Goal: Task Accomplishment & Management: Manage account settings

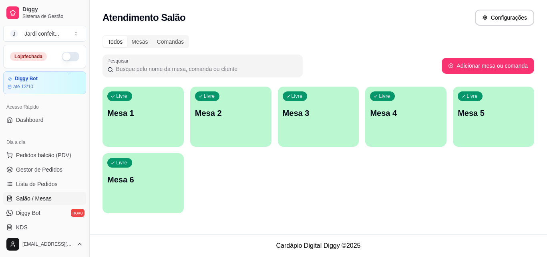
click at [144, 111] on p "Mesa 1" at bounding box center [143, 112] width 72 height 11
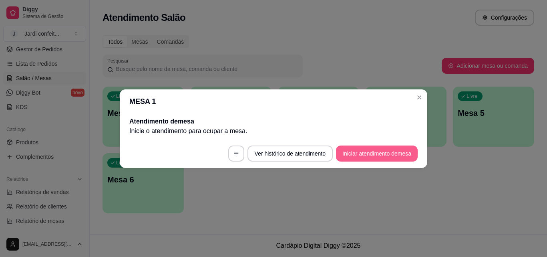
click at [373, 158] on button "Iniciar atendimento de mesa" at bounding box center [377, 153] width 82 height 16
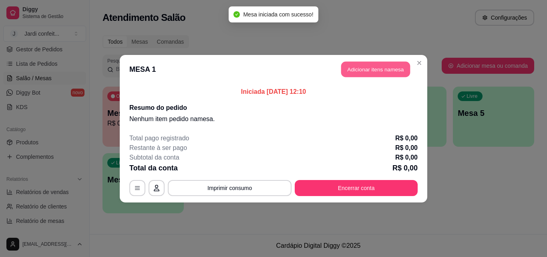
click at [391, 75] on button "Adicionar itens na mesa" at bounding box center [375, 69] width 69 height 16
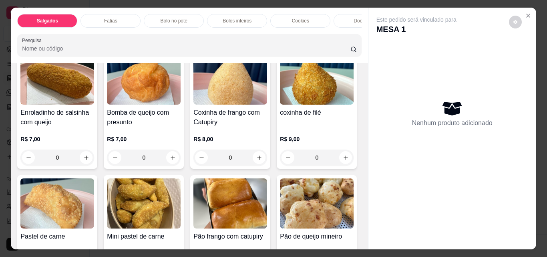
scroll to position [80, 0]
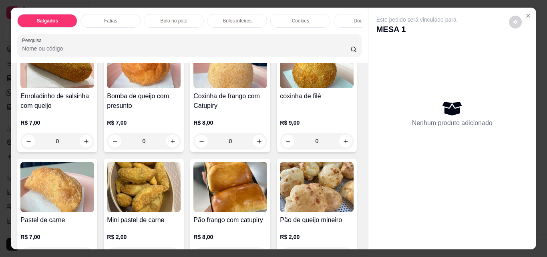
click at [104, 18] on p "Fatias" at bounding box center [110, 21] width 13 height 6
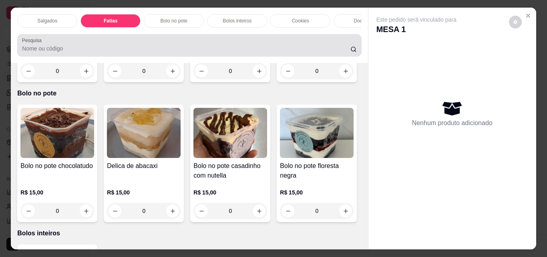
scroll to position [21, 0]
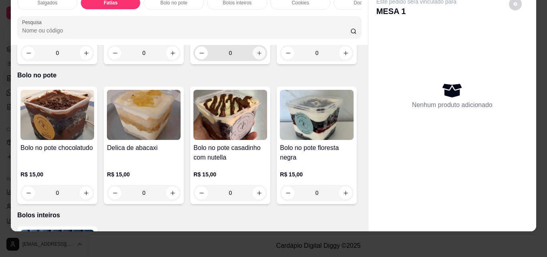
click at [256, 56] on icon "increase-product-quantity" at bounding box center [259, 53] width 6 height 6
type input "1"
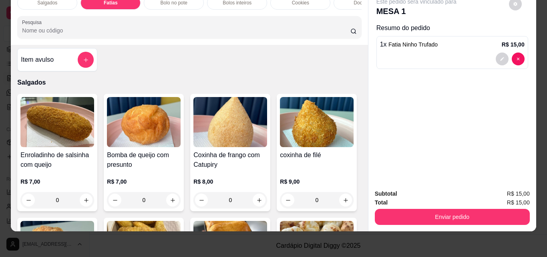
scroll to position [0, 0]
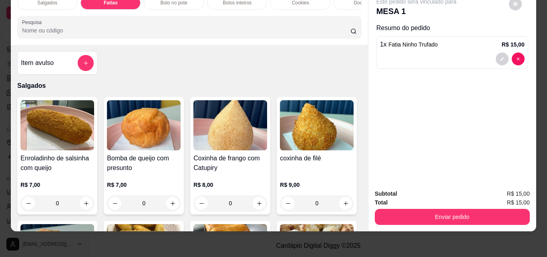
click at [36, 0] on div "Salgados" at bounding box center [47, 3] width 60 height 14
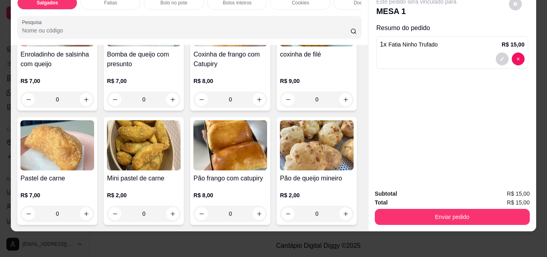
scroll to position [116, 0]
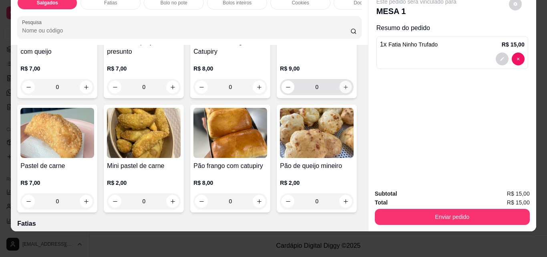
click at [340, 93] on button "increase-product-quantity" at bounding box center [346, 87] width 12 height 12
type input "1"
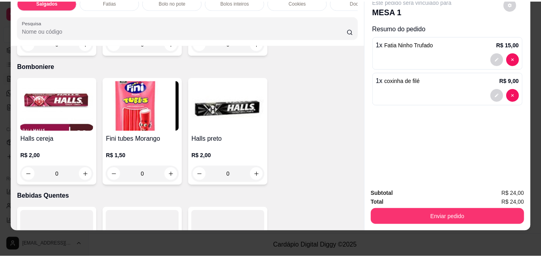
scroll to position [2278, 0]
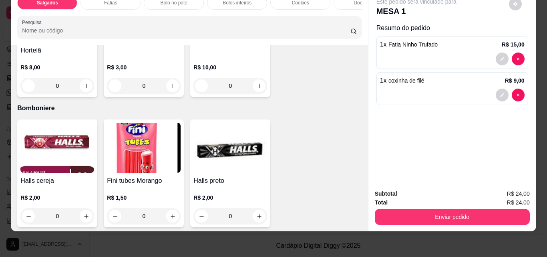
type input "1"
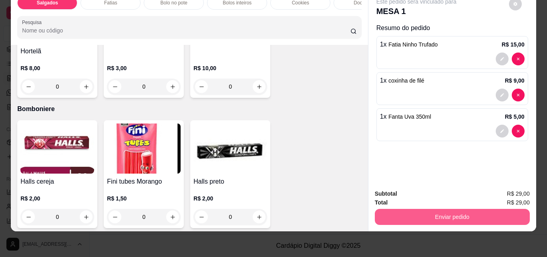
click at [461, 216] on button "Enviar pedido" at bounding box center [452, 217] width 155 height 16
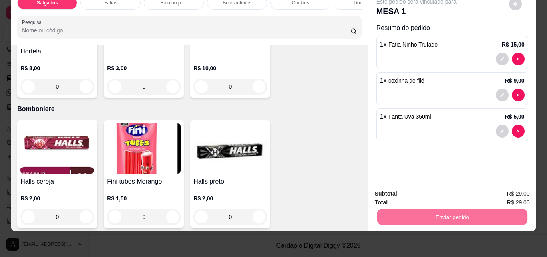
click at [516, 191] on button "Enviar pedido" at bounding box center [509, 190] width 44 height 15
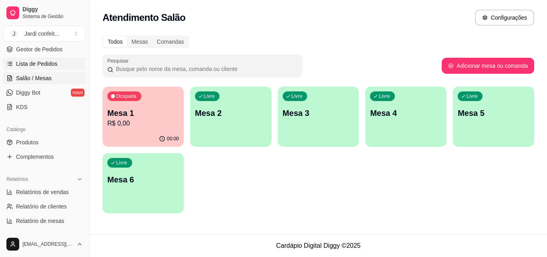
click at [61, 62] on link "Lista de Pedidos" at bounding box center [44, 63] width 83 height 13
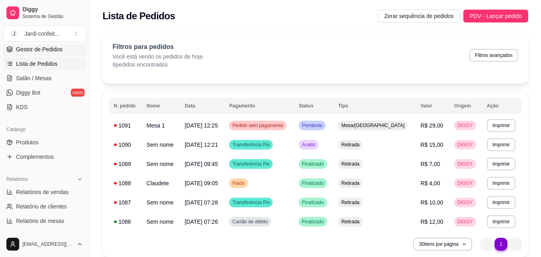
click at [64, 50] on link "Gestor de Pedidos" at bounding box center [44, 49] width 83 height 13
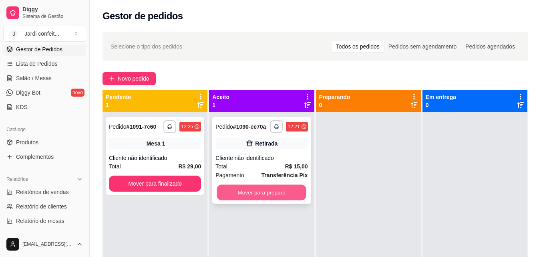
click at [228, 197] on button "Mover para preparo" at bounding box center [261, 193] width 89 height 16
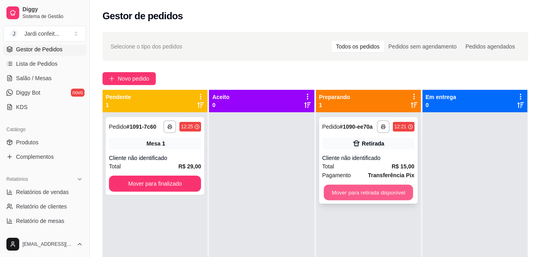
click at [357, 190] on button "Mover para retirada disponível" at bounding box center [368, 193] width 89 height 16
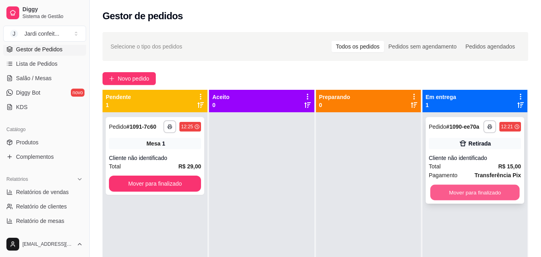
click at [456, 189] on button "Mover para finalizado" at bounding box center [474, 193] width 89 height 16
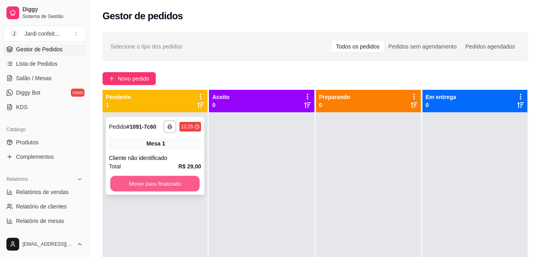
click at [151, 182] on button "Mover para finalizado" at bounding box center [154, 184] width 89 height 16
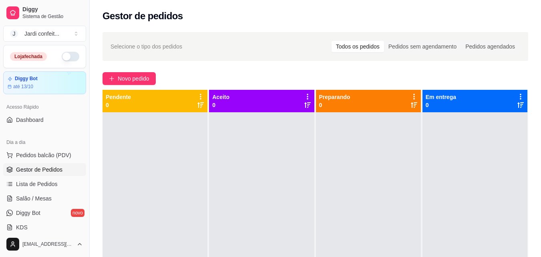
click at [65, 52] on button "button" at bounding box center [71, 57] width 18 height 10
click at [15, 200] on link "Salão / Mesas" at bounding box center [44, 198] width 83 height 13
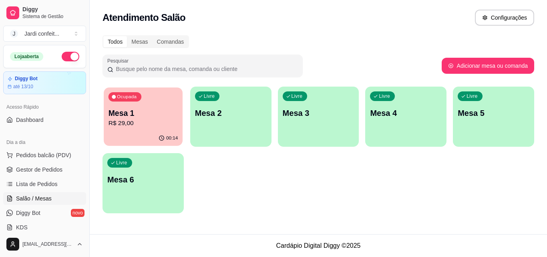
click at [160, 119] on p "R$ 29,00" at bounding box center [143, 123] width 69 height 9
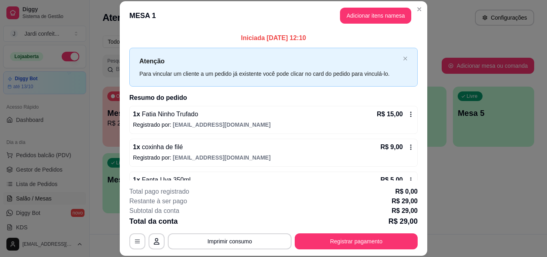
scroll to position [22, 0]
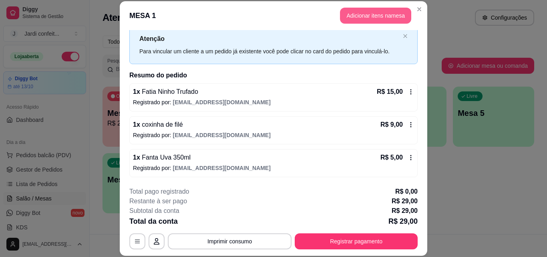
click at [376, 12] on button "Adicionar itens na mesa" at bounding box center [375, 16] width 71 height 16
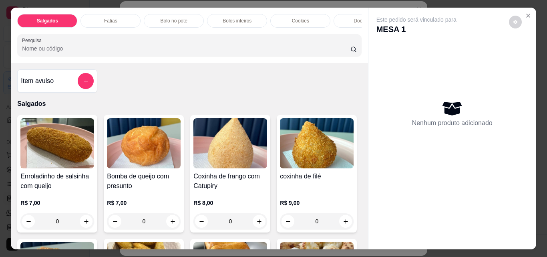
scroll to position [0, 301]
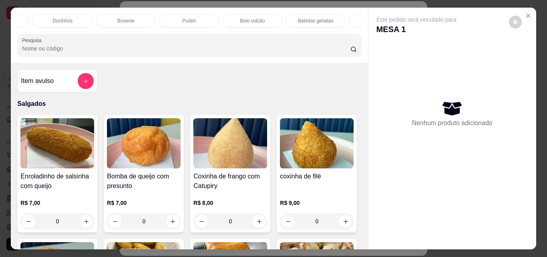
click at [344, 23] on div "Salgados Fatias Bolo no pote Bolos inteiros Cookies Docinhos Brownie Pudim Bolo…" at bounding box center [189, 21] width 344 height 14
click at [25, 14] on div "Brownie" at bounding box center [15, 21] width 60 height 14
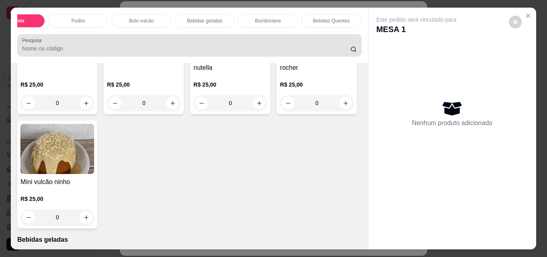
scroll to position [21, 0]
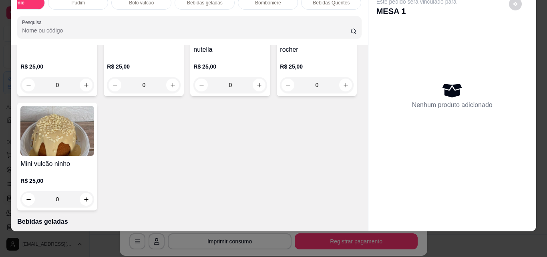
type input "1"
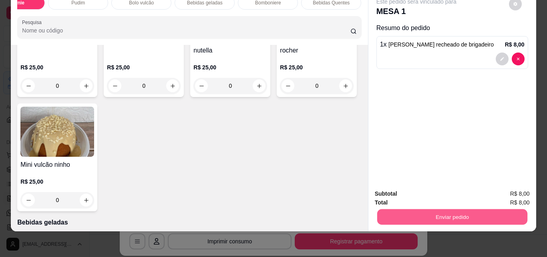
click at [448, 209] on button "Enviar pedido" at bounding box center [452, 217] width 150 height 16
click at [495, 189] on button "Enviar pedido" at bounding box center [509, 190] width 44 height 15
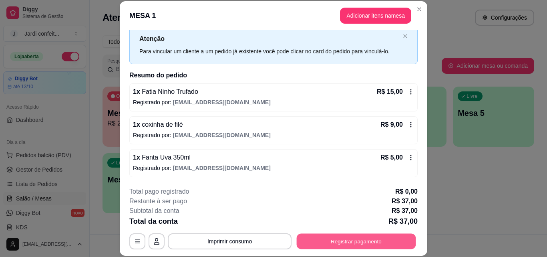
click at [365, 238] on button "Registrar pagamento" at bounding box center [356, 241] width 119 height 16
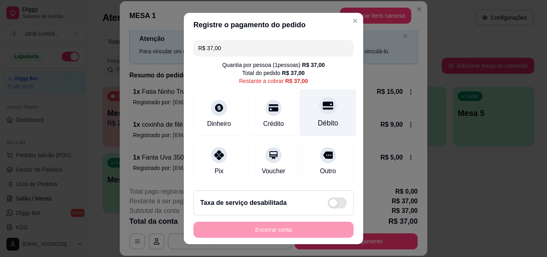
click at [318, 119] on div "Débito" at bounding box center [328, 123] width 20 height 10
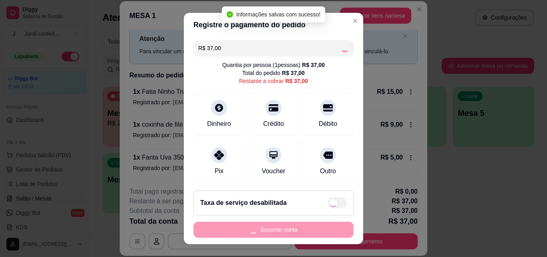
type input "R$ 0,00"
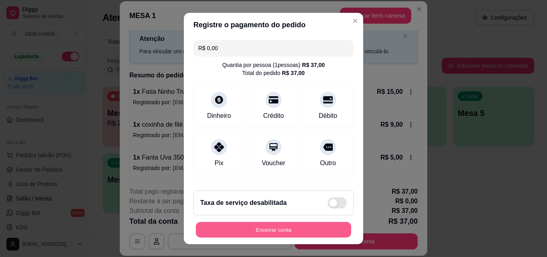
click at [250, 227] on button "Encerrar conta" at bounding box center [273, 230] width 155 height 16
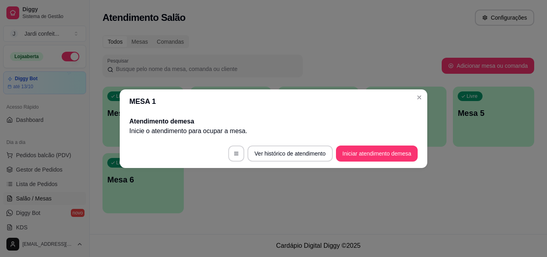
scroll to position [0, 0]
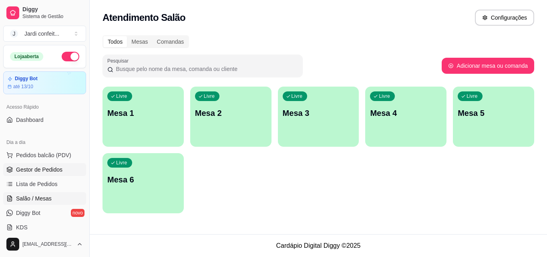
click at [37, 171] on span "Gestor de Pedidos" at bounding box center [39, 169] width 46 height 8
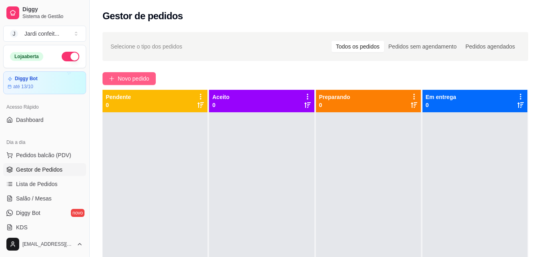
click at [140, 81] on span "Novo pedido" at bounding box center [134, 78] width 32 height 9
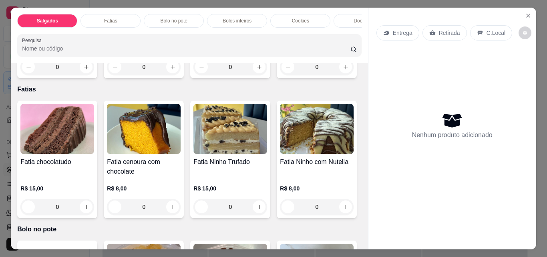
scroll to position [320, 0]
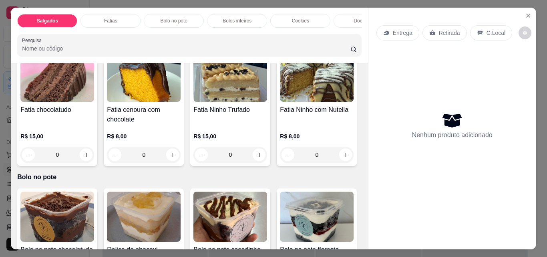
click at [253, 21] on button "increase-product-quantity" at bounding box center [259, 14] width 13 height 13
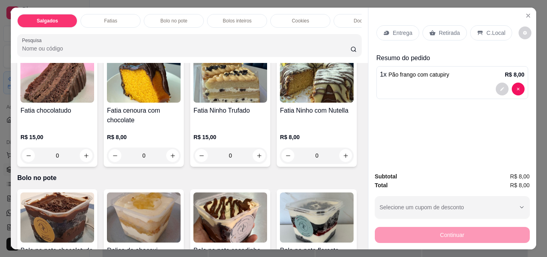
scroll to position [321, 0]
click at [253, 21] on button "increase-product-quantity" at bounding box center [259, 15] width 12 height 12
type input "2"
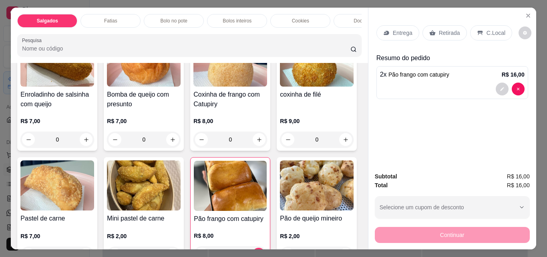
scroll to position [40, 0]
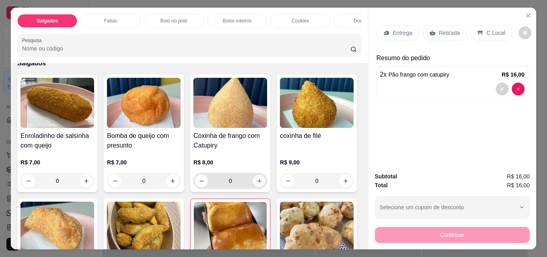
click at [259, 184] on icon "increase-product-quantity" at bounding box center [259, 181] width 6 height 6
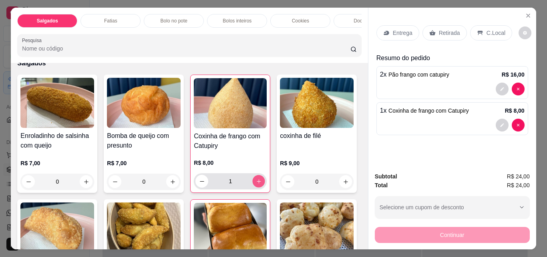
click at [258, 183] on icon "increase-product-quantity" at bounding box center [259, 181] width 6 height 6
type input "2"
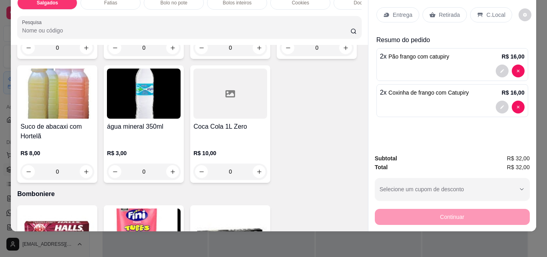
scroll to position [2203, 0]
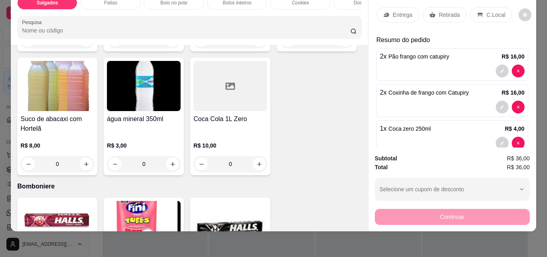
type input "1"
click at [440, 11] on p "Retirada" at bounding box center [449, 15] width 21 height 8
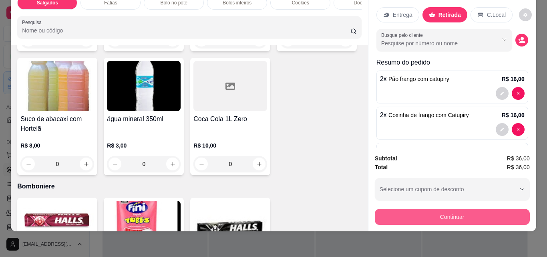
click at [390, 216] on button "Continuar" at bounding box center [452, 217] width 155 height 16
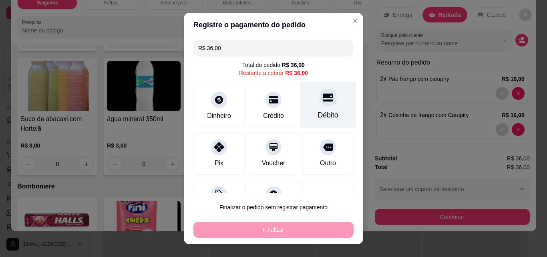
click at [318, 118] on div "Débito" at bounding box center [328, 115] width 20 height 10
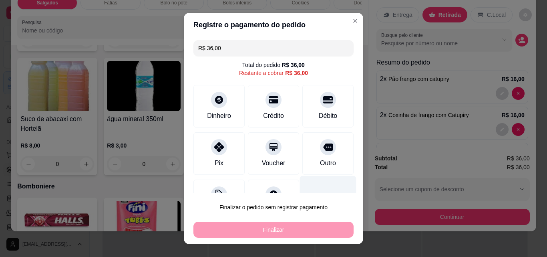
type input "R$ 0,00"
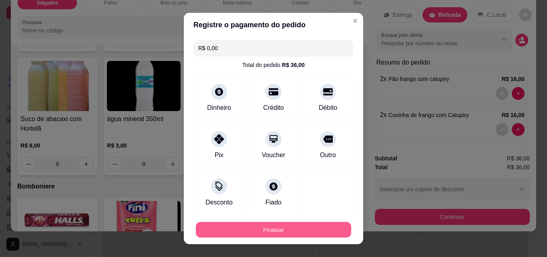
click at [286, 229] on button "Finalizar" at bounding box center [273, 230] width 155 height 16
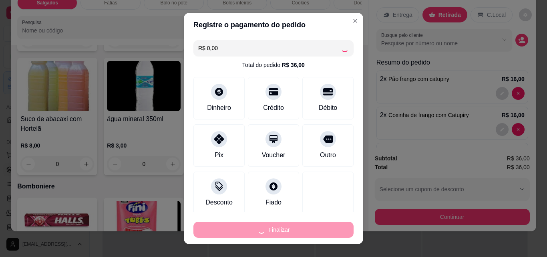
type input "0"
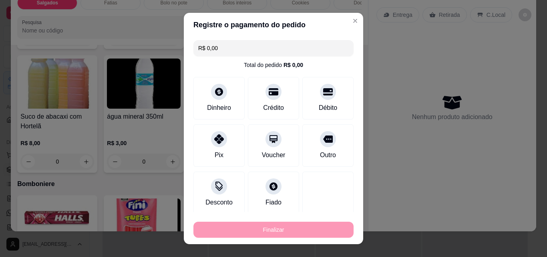
type input "-R$ 36,00"
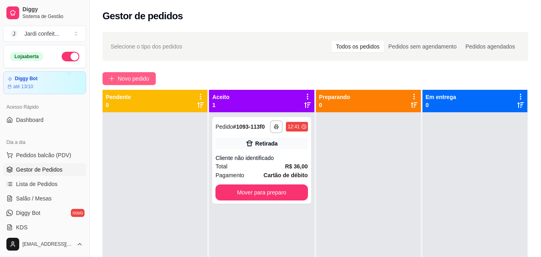
click at [139, 81] on span "Novo pedido" at bounding box center [134, 78] width 32 height 9
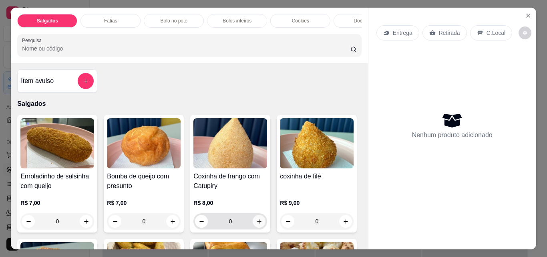
click at [253, 224] on button "increase-product-quantity" at bounding box center [259, 221] width 13 height 13
type input "1"
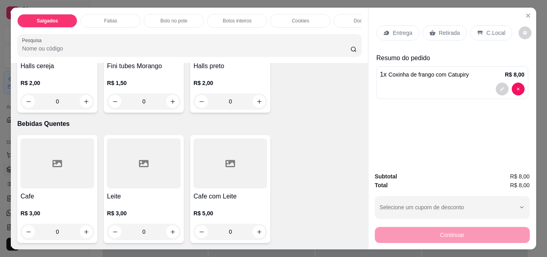
scroll to position [2563, 0]
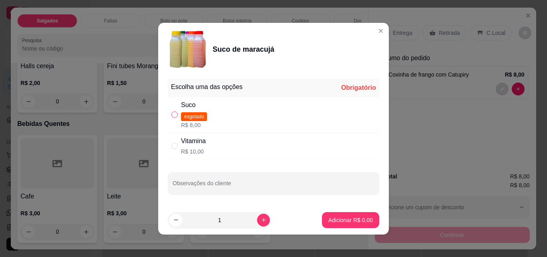
click at [171, 116] on input "" at bounding box center [174, 114] width 6 height 6
radio input "true"
click at [337, 218] on p "Adicionar R$ 8,00" at bounding box center [350, 220] width 44 height 8
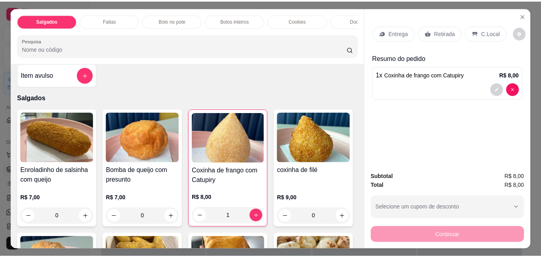
scroll to position [0, 0]
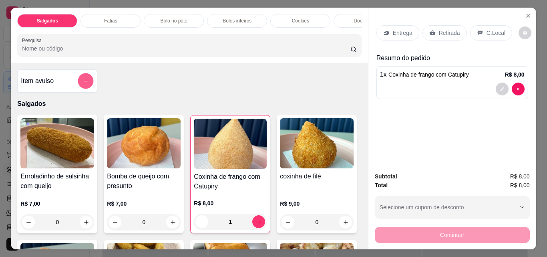
click at [83, 84] on icon "add-separate-item" at bounding box center [86, 81] width 6 height 6
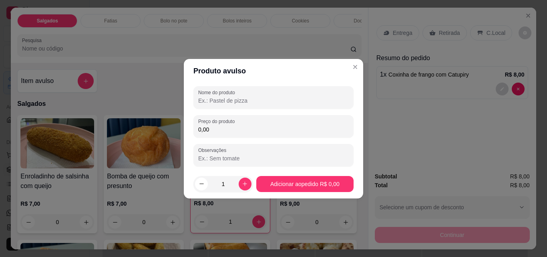
click at [295, 102] on input "Nome do produto" at bounding box center [273, 101] width 151 height 8
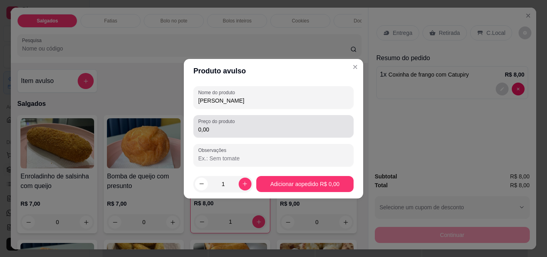
type input "[PERSON_NAME]"
click at [266, 133] on div "0,00" at bounding box center [273, 126] width 151 height 16
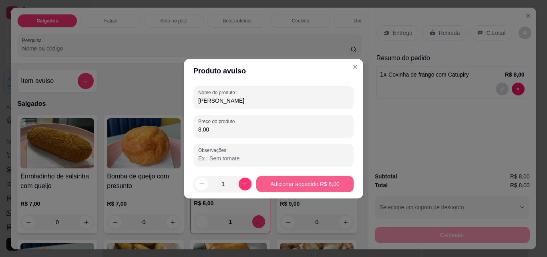
type input "8,00"
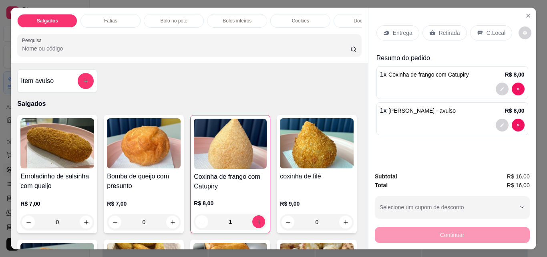
click at [445, 29] on p "Retirada" at bounding box center [449, 33] width 21 height 8
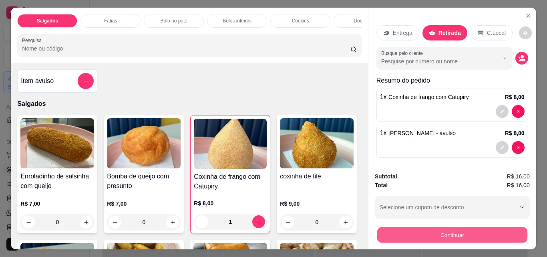
click at [404, 237] on button "Continuar" at bounding box center [452, 235] width 150 height 16
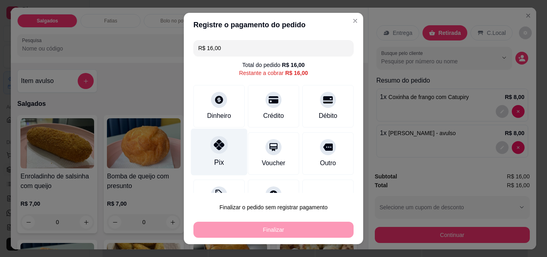
click at [229, 161] on div "Pix" at bounding box center [219, 152] width 56 height 47
type input "R$ 0,00"
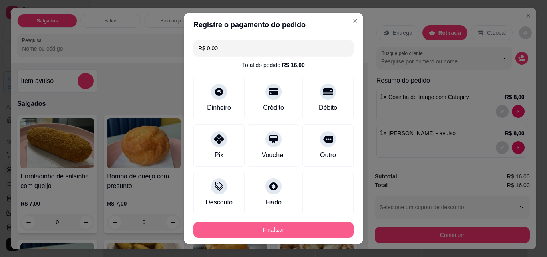
click at [254, 237] on button "Finalizar" at bounding box center [273, 229] width 160 height 16
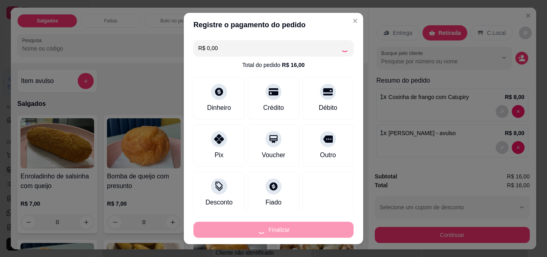
type input "0"
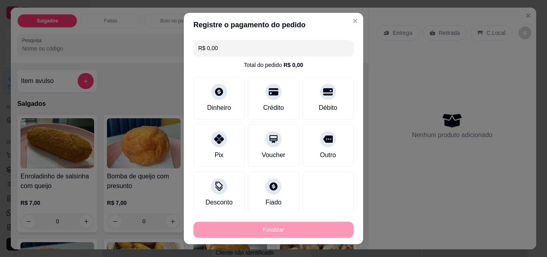
type input "-R$ 16,00"
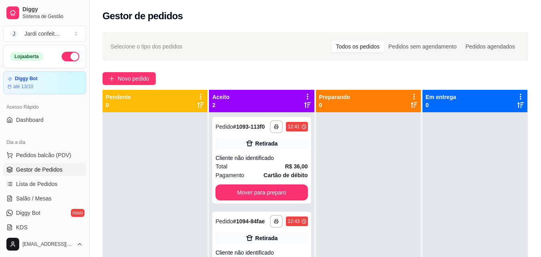
click at [122, 203] on div at bounding box center [155, 240] width 105 height 257
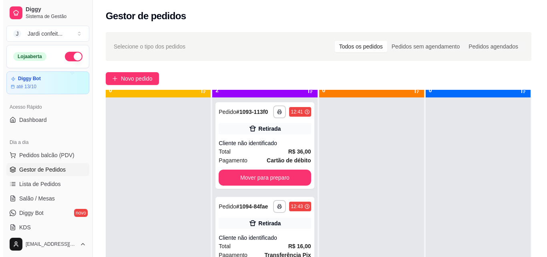
scroll to position [22, 0]
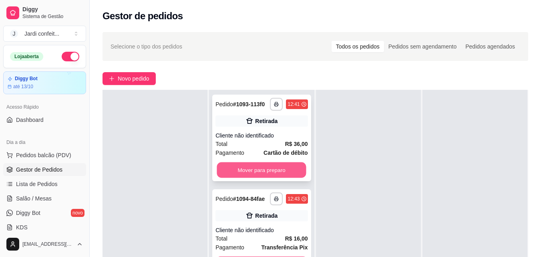
click at [261, 177] on button "Mover para preparo" at bounding box center [261, 170] width 89 height 16
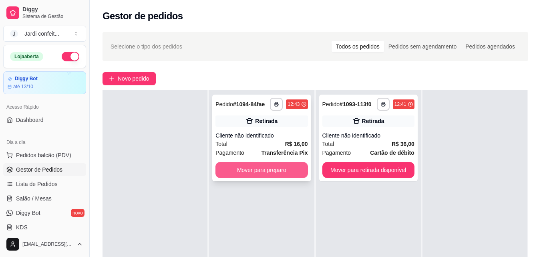
click at [250, 170] on button "Mover para preparo" at bounding box center [261, 170] width 92 height 16
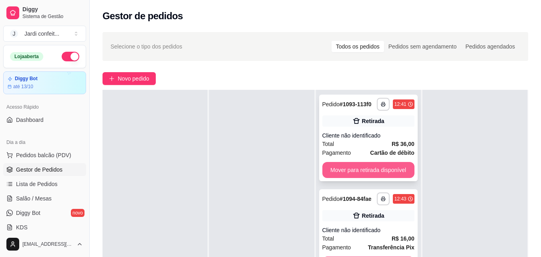
click at [386, 165] on button "Mover para retirada disponível" at bounding box center [368, 170] width 92 height 16
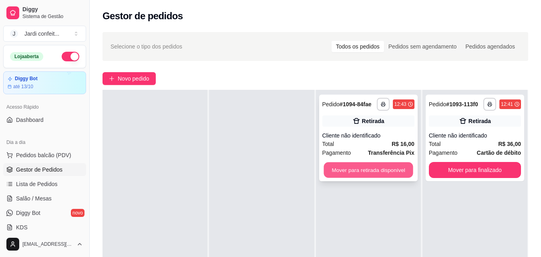
click at [386, 167] on button "Mover para retirada disponível" at bounding box center [368, 170] width 89 height 16
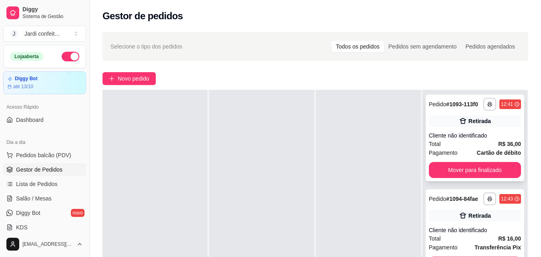
click at [426, 179] on div "**********" at bounding box center [475, 138] width 99 height 86
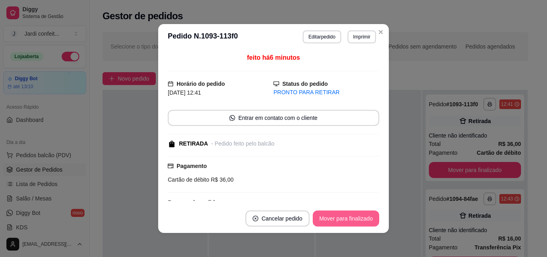
click at [360, 219] on button "Mover para finalizado" at bounding box center [346, 218] width 66 height 16
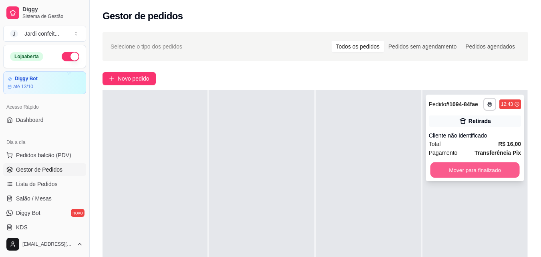
click at [437, 166] on button "Mover para finalizado" at bounding box center [474, 170] width 89 height 16
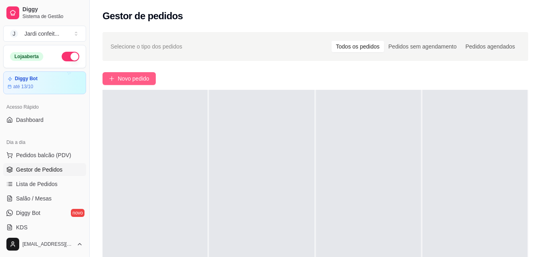
click at [110, 78] on icon "plus" at bounding box center [112, 79] width 6 height 6
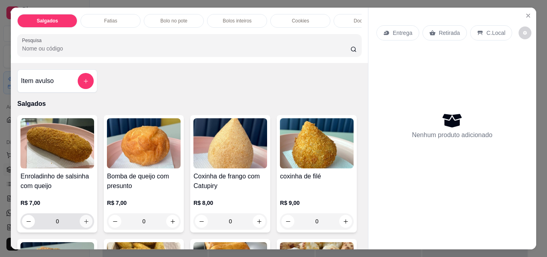
click at [85, 223] on icon "increase-product-quantity" at bounding box center [86, 221] width 6 height 6
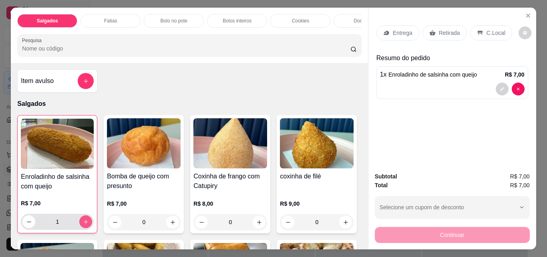
type input "1"
click at [174, 222] on button "increase-product-quantity" at bounding box center [173, 222] width 12 height 12
type input "1"
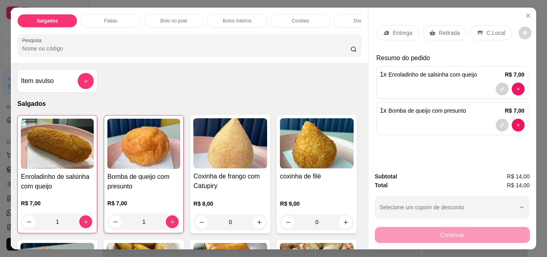
click at [450, 29] on p "Retirada" at bounding box center [449, 33] width 21 height 8
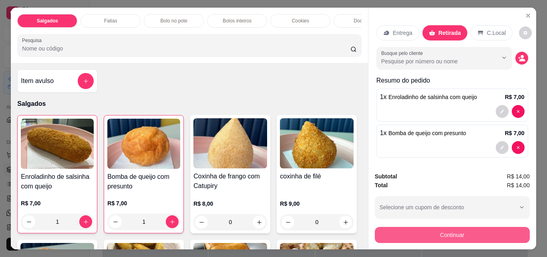
click at [459, 232] on button "Continuar" at bounding box center [452, 235] width 155 height 16
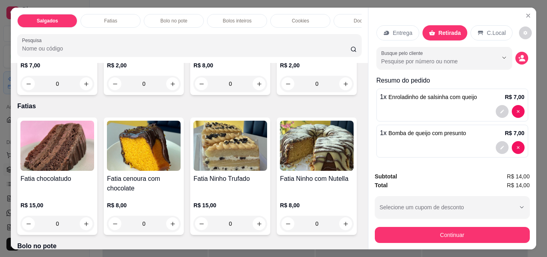
scroll to position [240, 0]
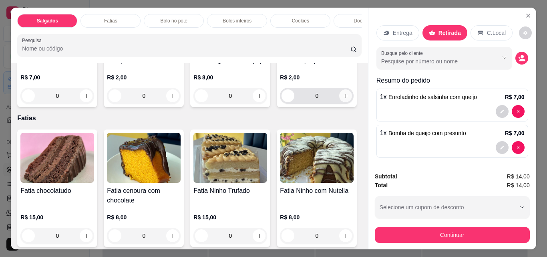
click at [339, 102] on button "increase-product-quantity" at bounding box center [345, 95] width 13 height 13
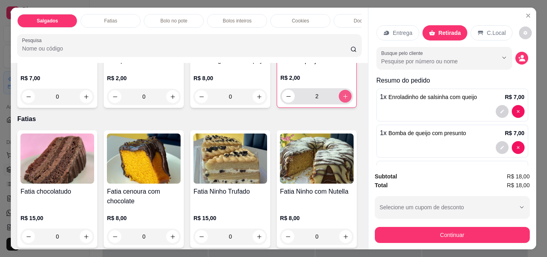
click at [339, 103] on button "increase-product-quantity" at bounding box center [345, 96] width 13 height 13
type input "3"
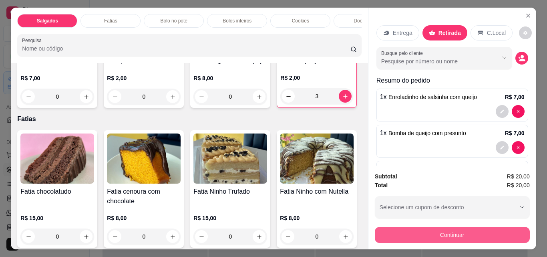
click at [459, 235] on button "Continuar" at bounding box center [452, 235] width 155 height 16
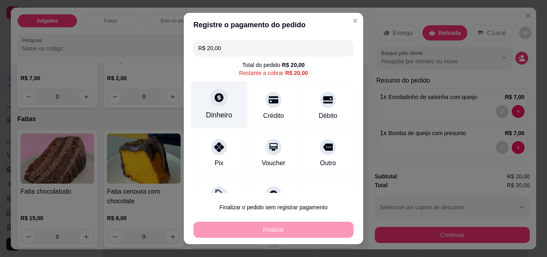
click at [222, 96] on div "Dinheiro" at bounding box center [219, 104] width 56 height 47
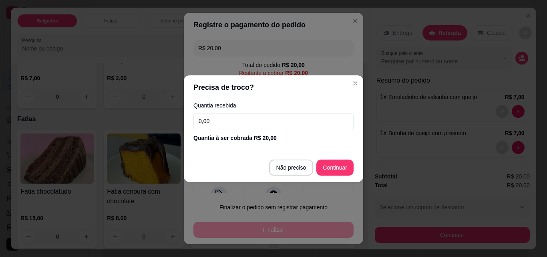
click at [245, 116] on input "0,00" at bounding box center [273, 121] width 160 height 16
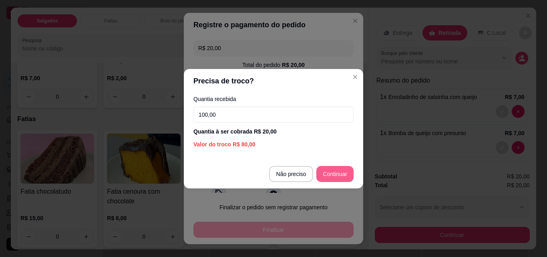
type input "100,00"
type input "R$ 0,00"
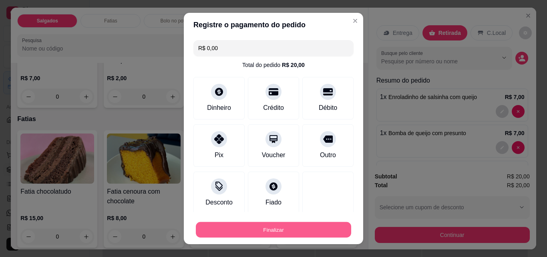
click at [325, 232] on button "Finalizar" at bounding box center [273, 230] width 155 height 16
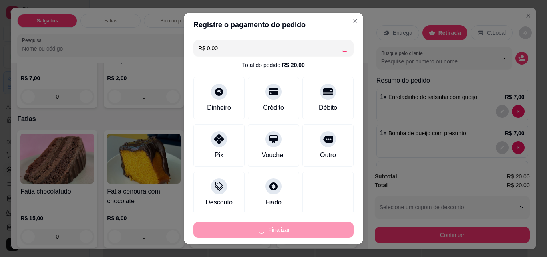
type input "0"
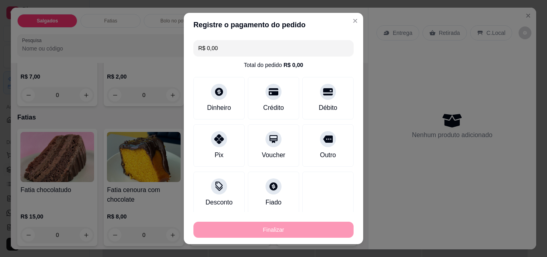
type input "-R$ 20,00"
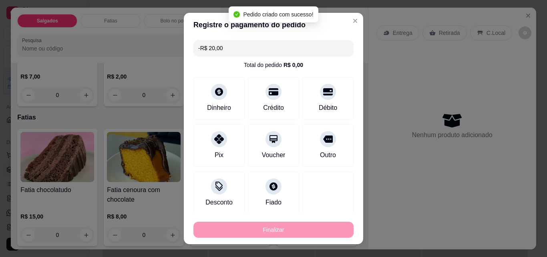
scroll to position [239, 0]
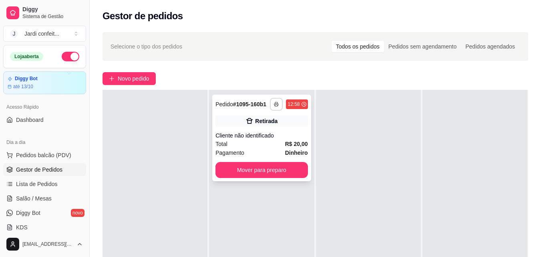
click at [271, 102] on button "button" at bounding box center [276, 104] width 13 height 13
click at [255, 134] on button "Impressora" at bounding box center [252, 132] width 58 height 13
click at [141, 77] on span "Novo pedido" at bounding box center [134, 78] width 32 height 9
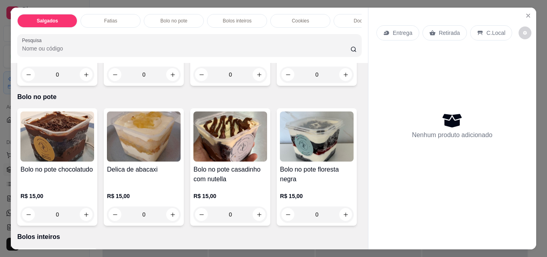
scroll to position [360, 0]
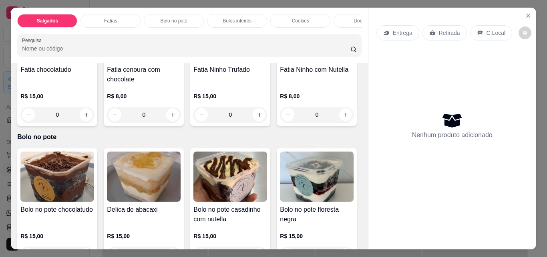
type input "1"
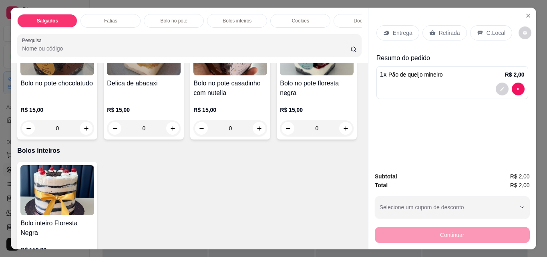
scroll to position [521, 0]
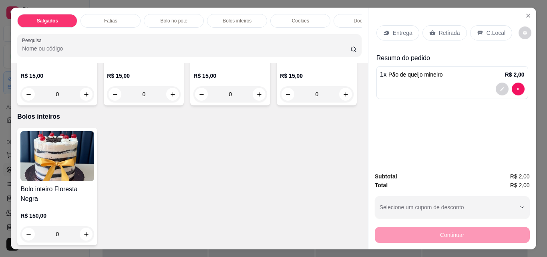
type input "1"
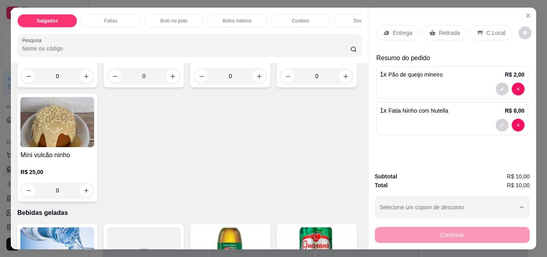
scroll to position [1442, 0]
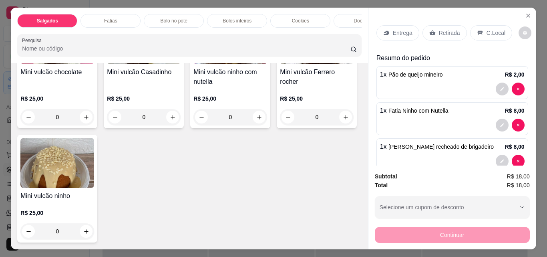
type input "1"
click at [455, 35] on div "Retirada" at bounding box center [444, 32] width 44 height 15
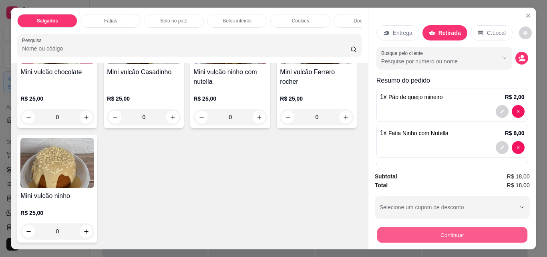
click at [486, 227] on button "Continuar" at bounding box center [452, 235] width 150 height 16
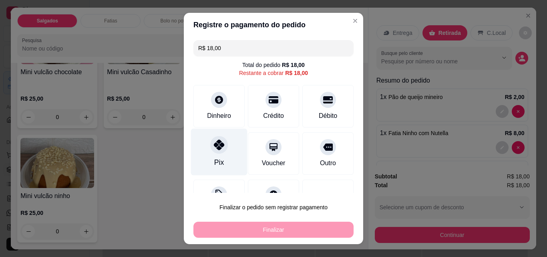
click at [221, 157] on div "Pix" at bounding box center [219, 152] width 56 height 47
type input "R$ 0,00"
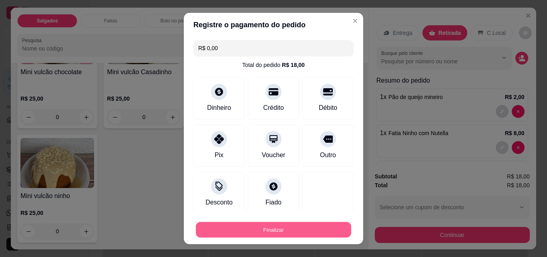
click at [293, 231] on button "Finalizar" at bounding box center [273, 230] width 155 height 16
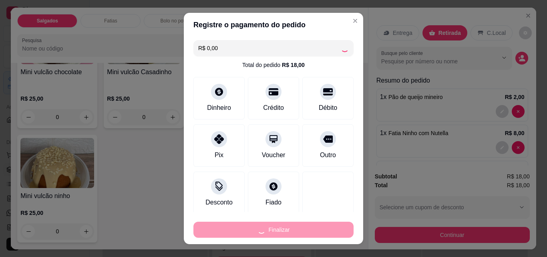
type input "0"
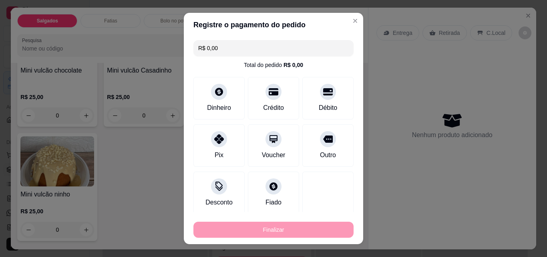
type input "-R$ 18,00"
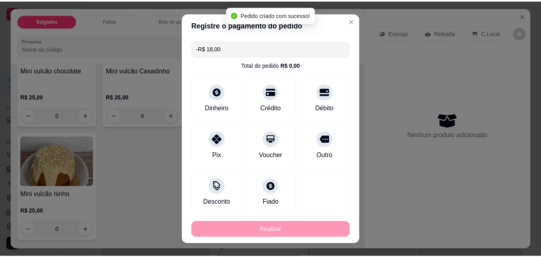
scroll to position [1441, 0]
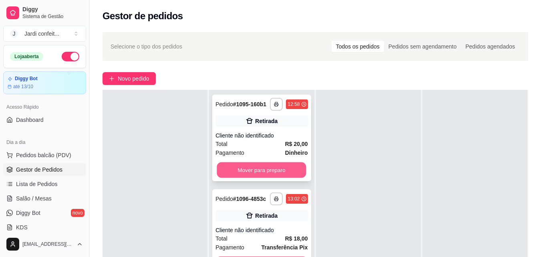
click at [251, 170] on button "Mover para preparo" at bounding box center [261, 170] width 89 height 16
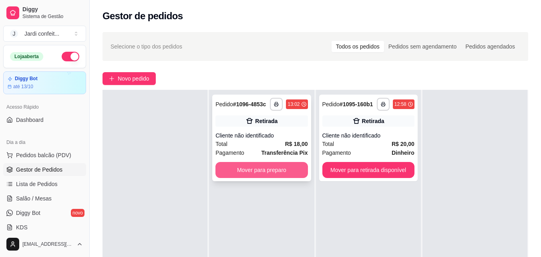
click at [285, 173] on button "Mover para preparo" at bounding box center [261, 170] width 92 height 16
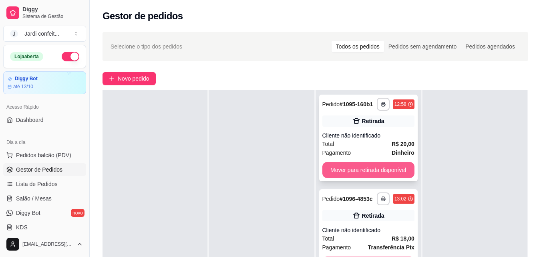
click at [338, 176] on button "Mover para retirada disponível" at bounding box center [368, 170] width 92 height 16
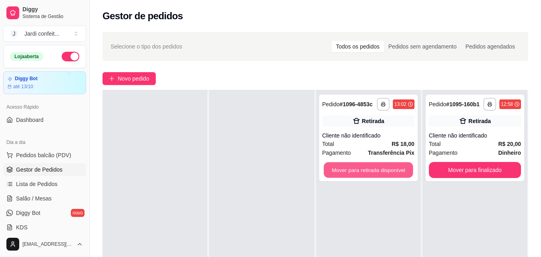
click at [338, 176] on button "Mover para retirada disponível" at bounding box center [368, 170] width 89 height 16
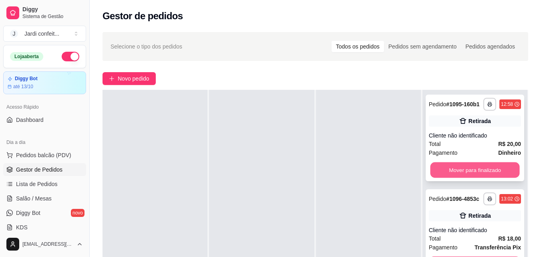
click at [470, 174] on button "Mover para finalizado" at bounding box center [474, 170] width 89 height 16
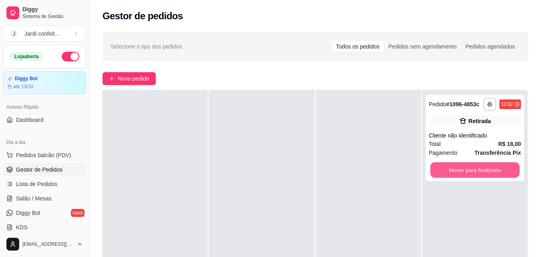
click at [470, 174] on button "Mover para finalizado" at bounding box center [474, 170] width 89 height 16
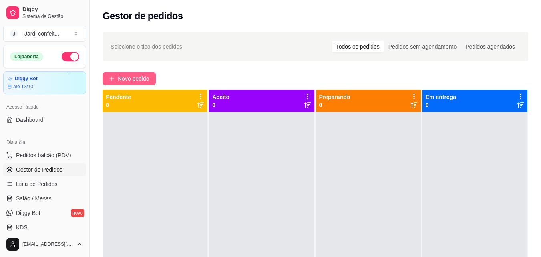
click at [147, 76] on span "Novo pedido" at bounding box center [134, 78] width 32 height 9
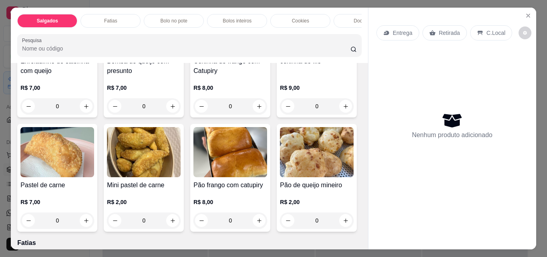
scroll to position [120, 0]
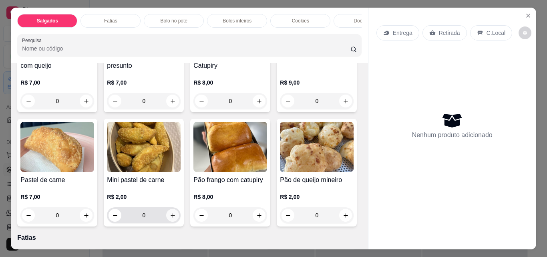
click at [176, 218] on icon "increase-product-quantity" at bounding box center [173, 215] width 6 height 6
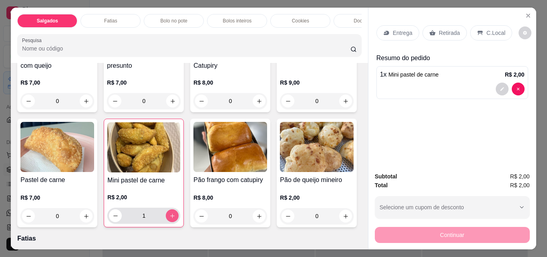
click at [175, 219] on icon "increase-product-quantity" at bounding box center [172, 216] width 6 height 6
click at [175, 218] on icon "increase-product-quantity" at bounding box center [172, 216] width 6 height 6
type input "3"
click at [89, 219] on icon "increase-product-quantity" at bounding box center [86, 216] width 6 height 6
type input "1"
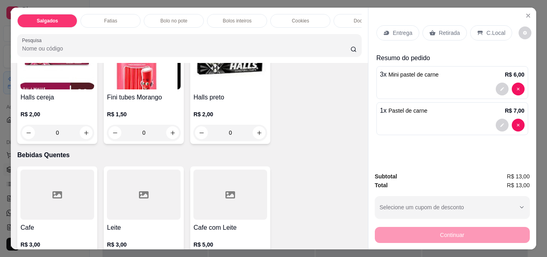
scroll to position [2443, 0]
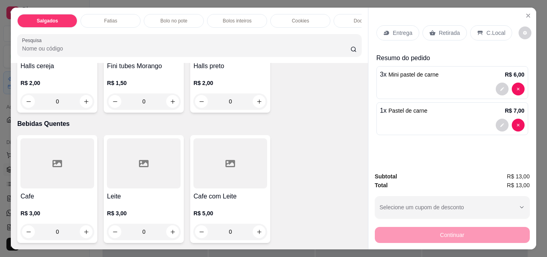
type input "1"
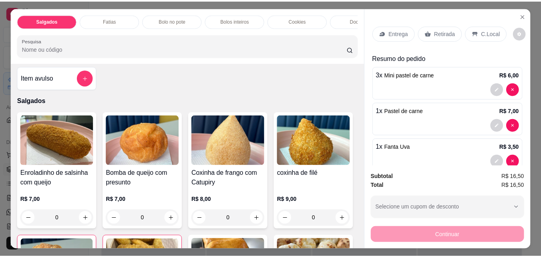
scroll to position [0, 0]
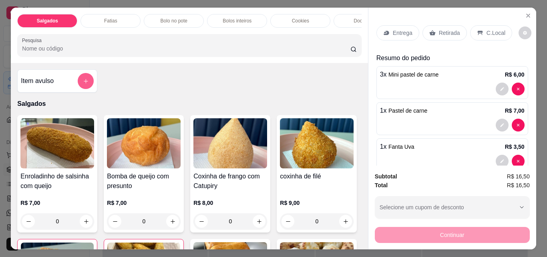
click at [78, 82] on button "add-separate-item" at bounding box center [86, 81] width 16 height 16
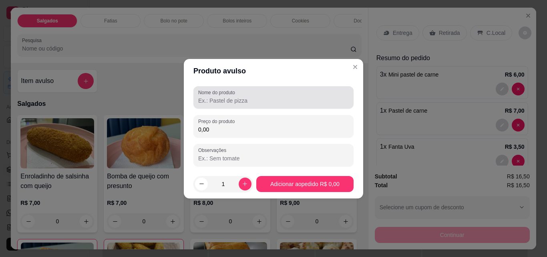
click at [242, 95] on div at bounding box center [273, 97] width 151 height 16
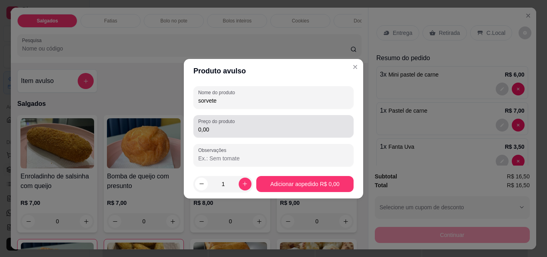
type input "sorvete"
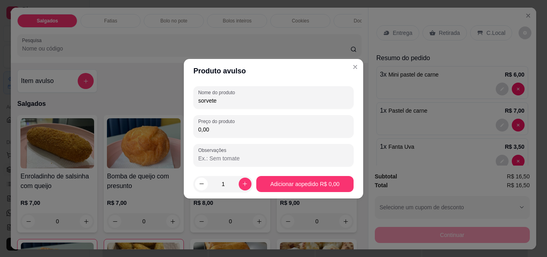
click at [250, 127] on input "0,00" at bounding box center [273, 129] width 151 height 8
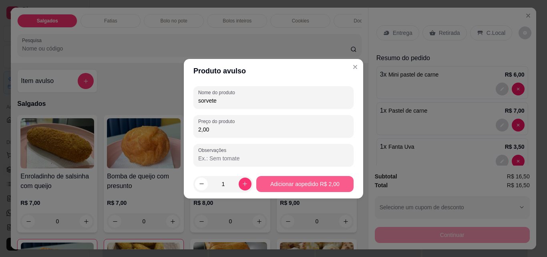
type input "2,00"
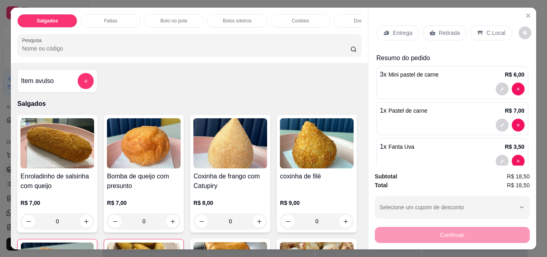
click at [442, 32] on p "Retirada" at bounding box center [449, 33] width 21 height 8
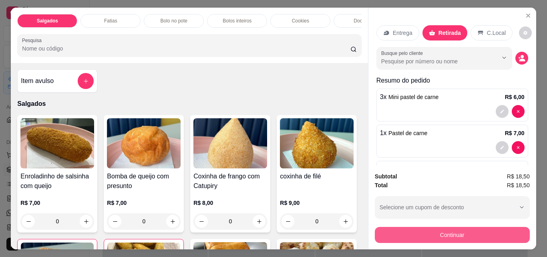
click at [452, 237] on button "Continuar" at bounding box center [452, 235] width 155 height 16
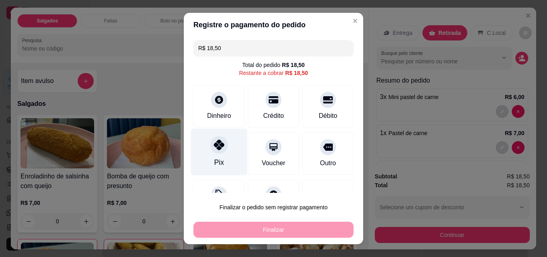
click at [217, 161] on div "Pix" at bounding box center [219, 162] width 10 height 10
type input "R$ 0,00"
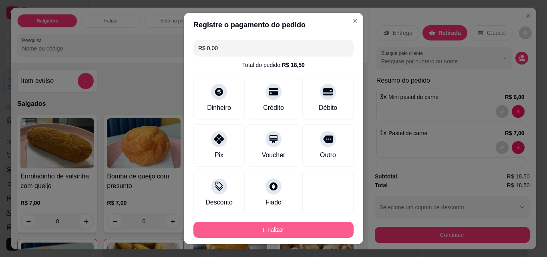
click at [242, 234] on button "Finalizar" at bounding box center [273, 229] width 160 height 16
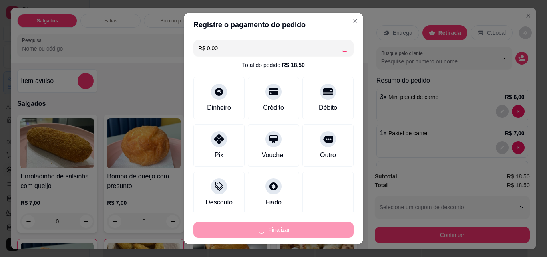
type input "0"
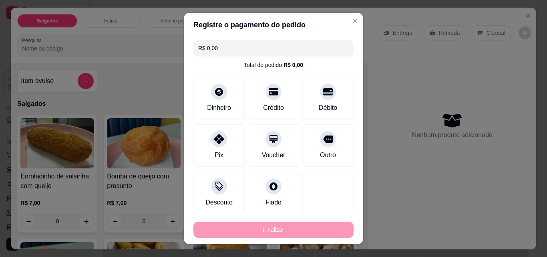
type input "-R$ 18,50"
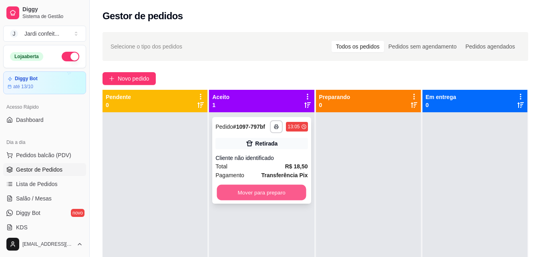
click at [281, 188] on button "Mover para preparo" at bounding box center [261, 193] width 89 height 16
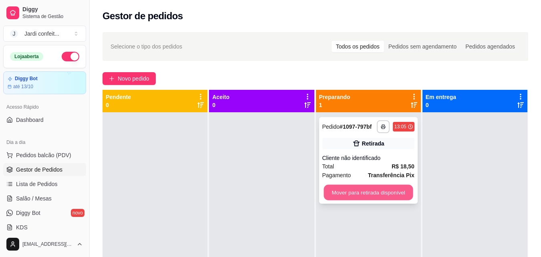
click at [362, 195] on button "Mover para retirada disponível" at bounding box center [368, 193] width 89 height 16
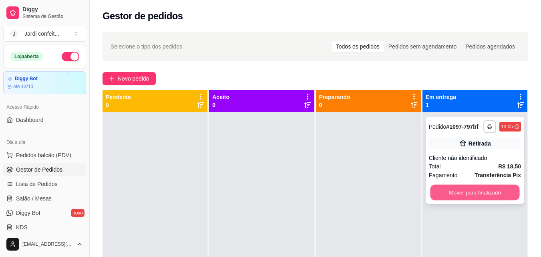
click at [438, 192] on button "Mover para finalizado" at bounding box center [474, 193] width 89 height 16
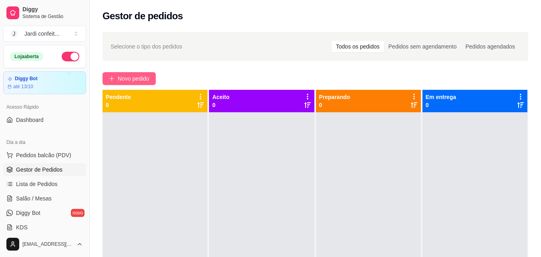
click at [131, 84] on button "Novo pedido" at bounding box center [129, 78] width 53 height 13
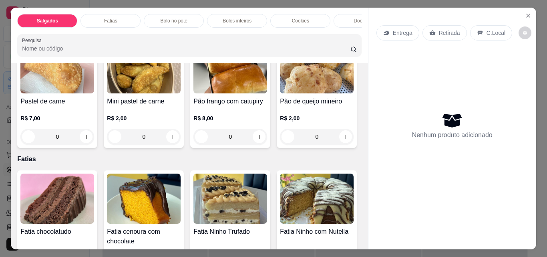
scroll to position [200, 0]
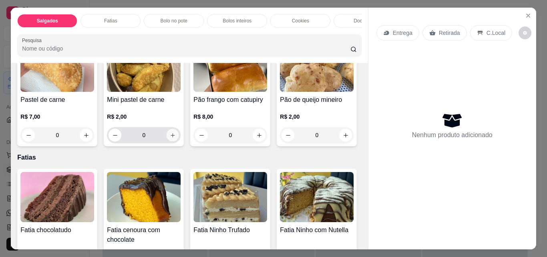
click at [176, 138] on icon "increase-product-quantity" at bounding box center [173, 135] width 6 height 6
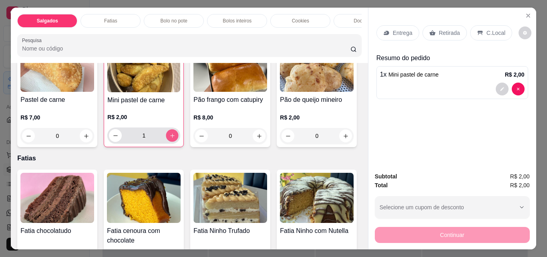
click at [175, 139] on icon "increase-product-quantity" at bounding box center [172, 136] width 6 height 6
type input "2"
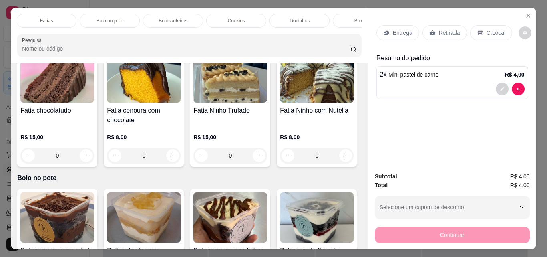
scroll to position [0, 80]
click at [348, 14] on div "Brownie" at bounding box center [347, 21] width 60 height 14
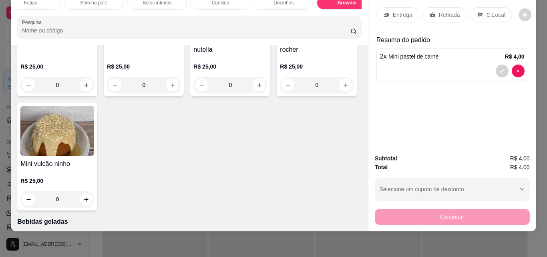
type input "1"
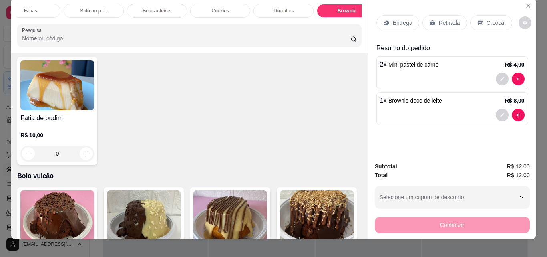
scroll to position [0, 0]
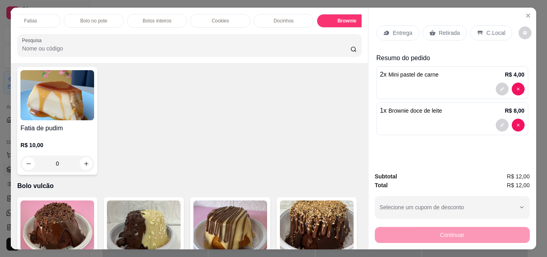
click at [443, 31] on p "Retirada" at bounding box center [449, 33] width 21 height 8
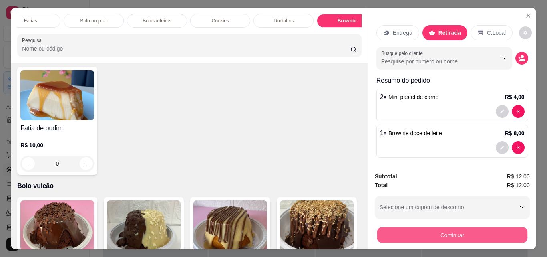
click at [386, 229] on button "Continuar" at bounding box center [452, 235] width 150 height 16
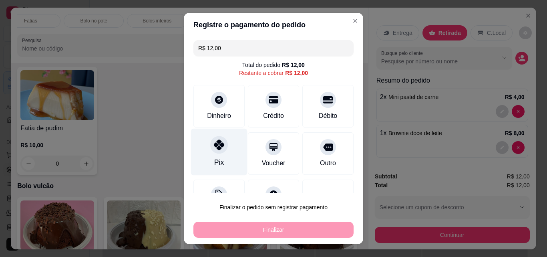
click at [204, 137] on div "Pix" at bounding box center [219, 152] width 56 height 47
type input "R$ 0,00"
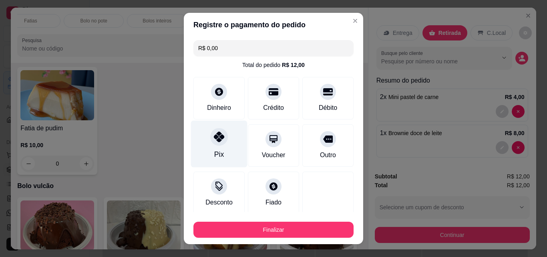
click at [206, 132] on div "Pix" at bounding box center [219, 144] width 56 height 47
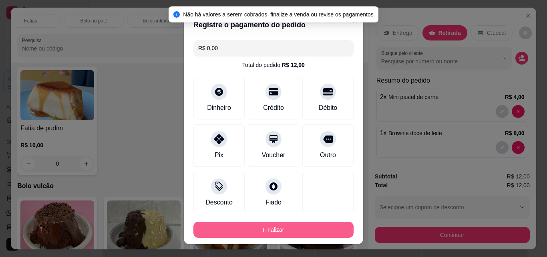
click at [242, 229] on button "Finalizar" at bounding box center [273, 229] width 160 height 16
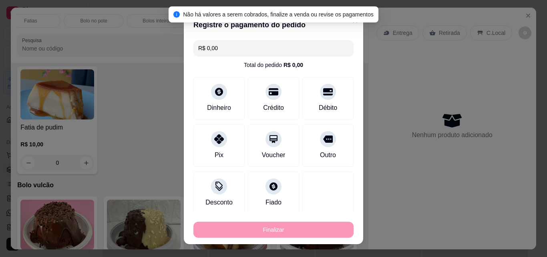
type input "0"
type input "-R$ 12,00"
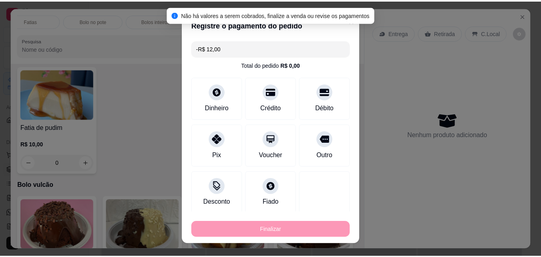
scroll to position [1255, 0]
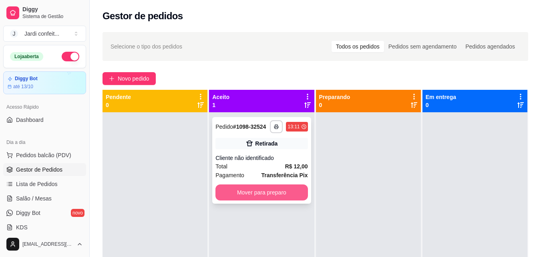
click at [288, 196] on button "Mover para preparo" at bounding box center [261, 192] width 92 height 16
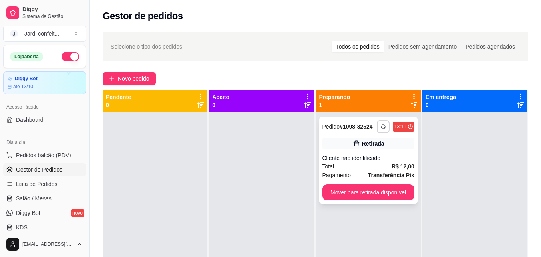
click at [411, 187] on div "**********" at bounding box center [368, 160] width 99 height 86
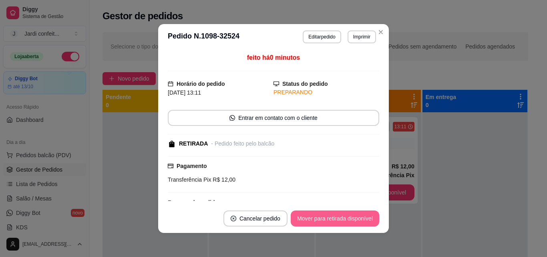
click at [344, 213] on button "Mover para retirada disponível" at bounding box center [335, 218] width 88 height 16
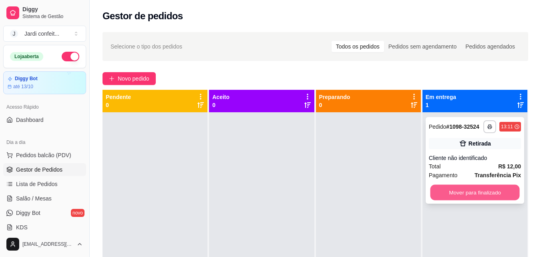
click at [466, 195] on button "Mover para finalizado" at bounding box center [474, 193] width 89 height 16
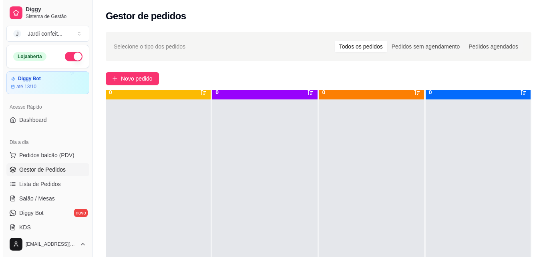
scroll to position [22, 0]
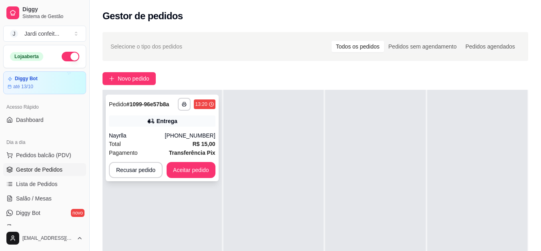
click at [137, 130] on div "**********" at bounding box center [162, 138] width 113 height 86
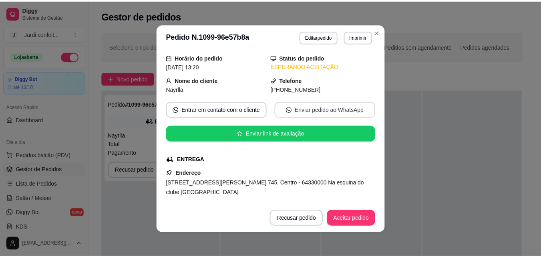
scroll to position [40, 0]
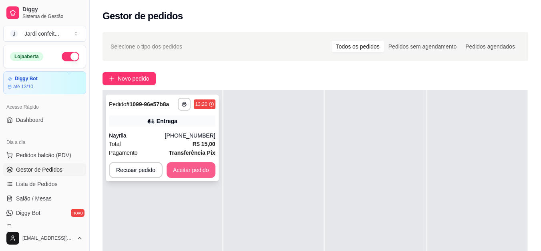
click at [191, 175] on button "Aceitar pedido" at bounding box center [191, 170] width 49 height 16
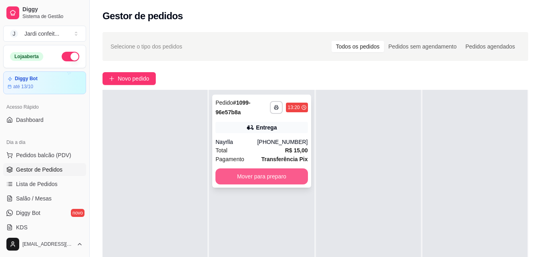
click at [247, 176] on button "Mover para preparo" at bounding box center [261, 176] width 92 height 16
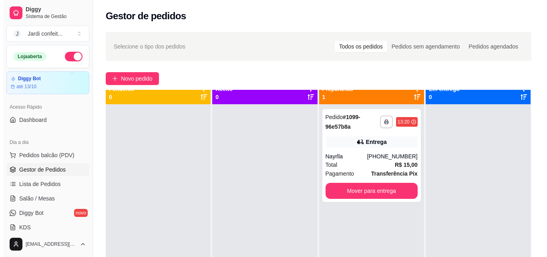
scroll to position [0, 0]
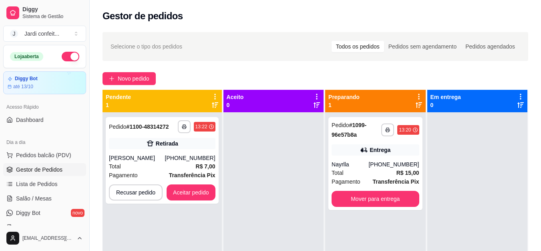
drag, startPoint x: 189, startPoint y: 229, endPoint x: 199, endPoint y: 213, distance: 18.5
click at [195, 222] on div "**********" at bounding box center [162, 237] width 119 height 251
click at [209, 196] on button "Aceitar pedido" at bounding box center [190, 193] width 47 height 16
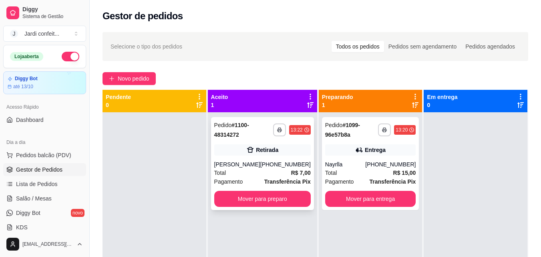
click at [255, 154] on div "Retirada" at bounding box center [262, 149] width 97 height 11
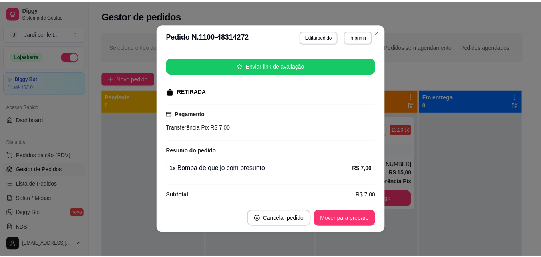
scroll to position [101, 0]
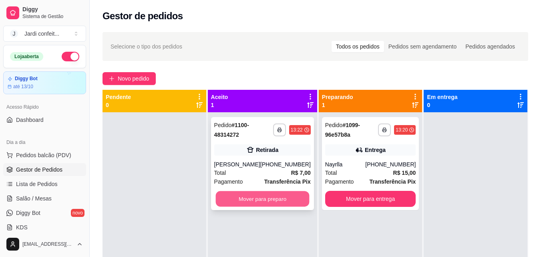
click at [274, 204] on button "Mover para preparo" at bounding box center [262, 199] width 94 height 16
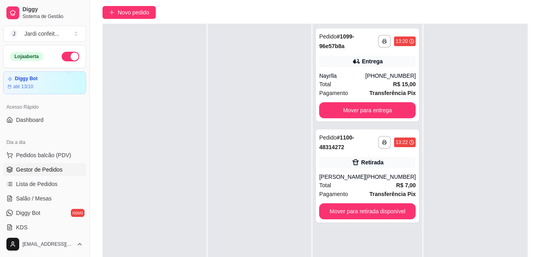
scroll to position [80, 0]
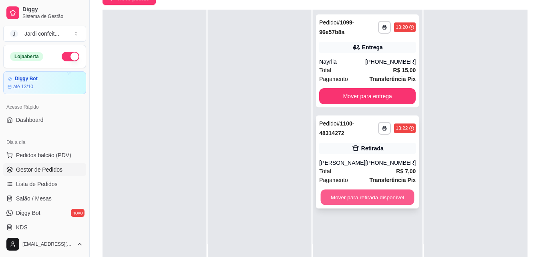
click at [374, 199] on button "Mover para retirada disponível" at bounding box center [368, 197] width 94 height 16
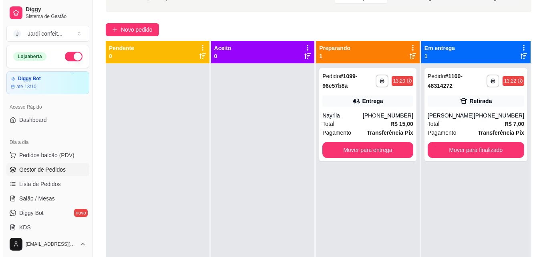
scroll to position [40, 0]
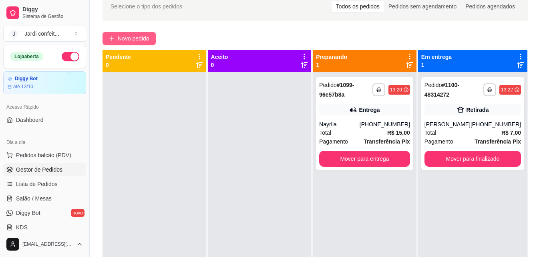
click at [132, 38] on span "Novo pedido" at bounding box center [134, 38] width 32 height 9
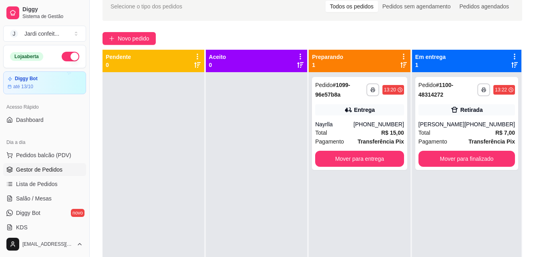
click at [152, 39] on div "Pesquisa" at bounding box center [184, 42] width 348 height 23
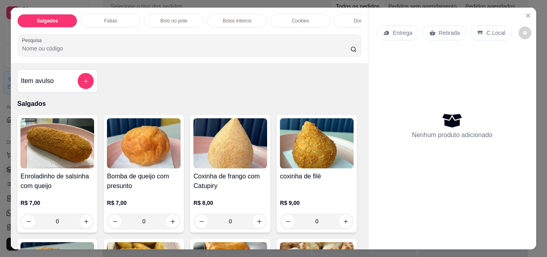
click at [113, 21] on p "Fatias" at bounding box center [110, 21] width 13 height 6
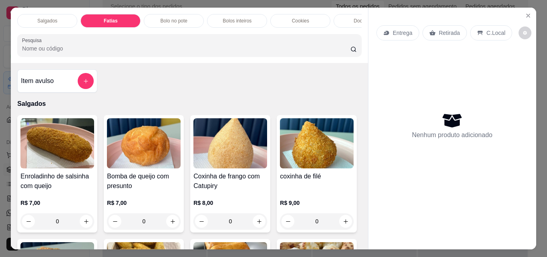
click at [525, 13] on div "Entrega Retirada C.Local Nenhum produto adicionado" at bounding box center [452, 122] width 168 height 229
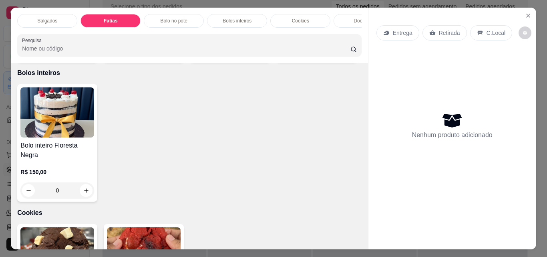
scroll to position [21, 0]
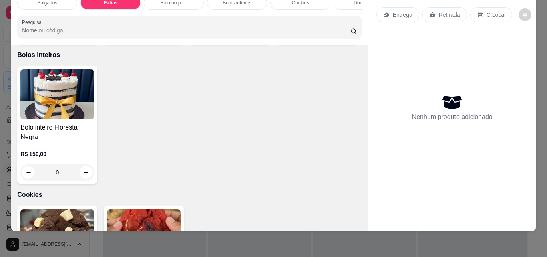
type input "1"
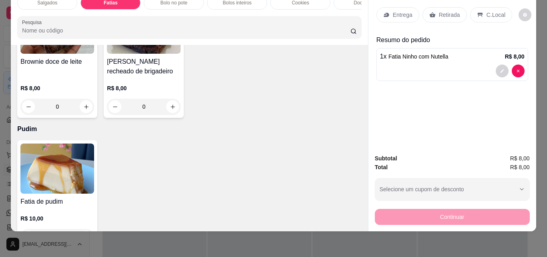
scroll to position [1165, 0]
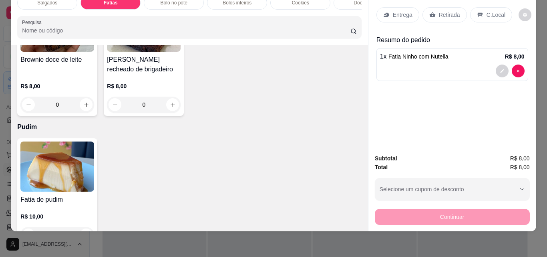
type input "1"
click at [422, 7] on div "Retirada" at bounding box center [444, 14] width 44 height 15
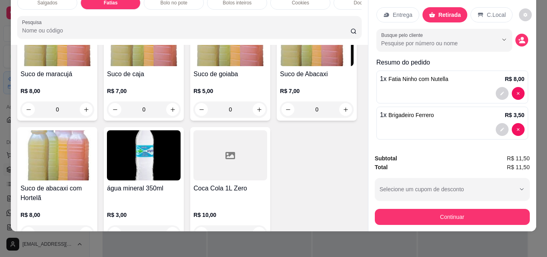
scroll to position [2166, 0]
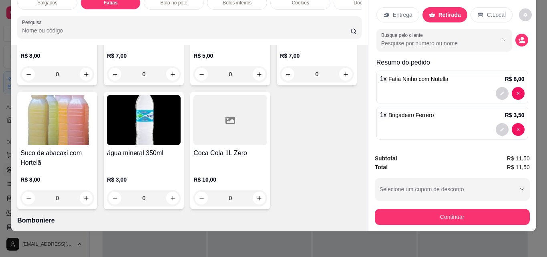
type input "1"
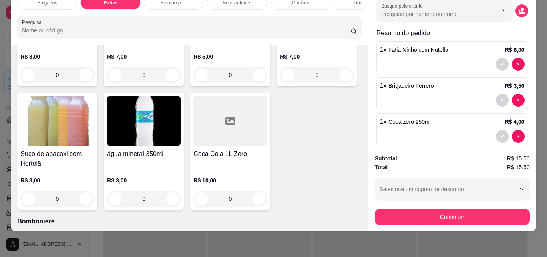
scroll to position [39, 0]
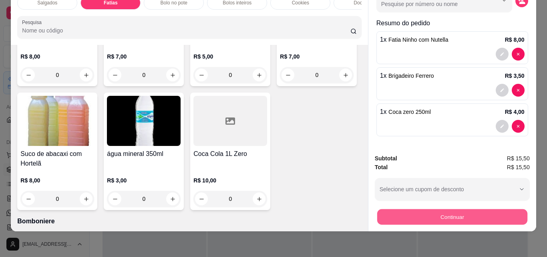
click at [415, 212] on button "Continuar" at bounding box center [452, 217] width 150 height 16
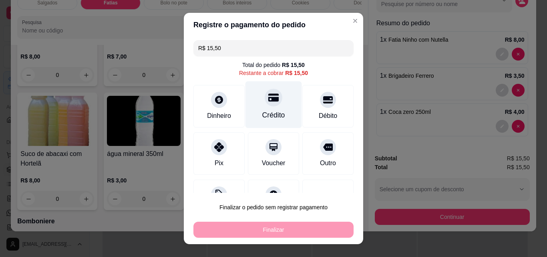
click at [275, 114] on div "Crédito" at bounding box center [273, 115] width 23 height 10
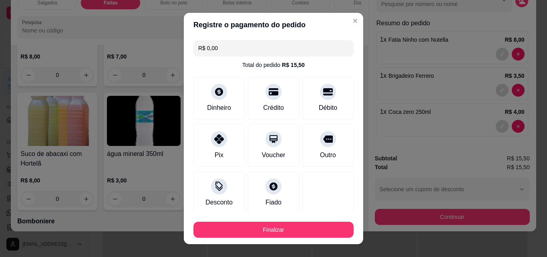
type input "R$ 0,00"
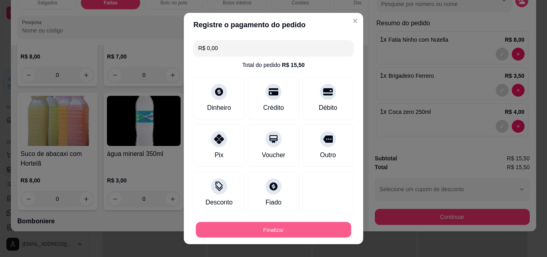
click at [259, 229] on button "Finalizar" at bounding box center [273, 230] width 155 height 16
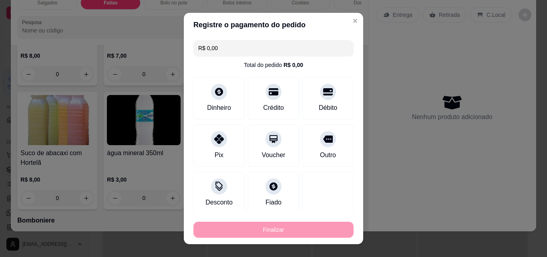
type input "0"
type input "-R$ 15,50"
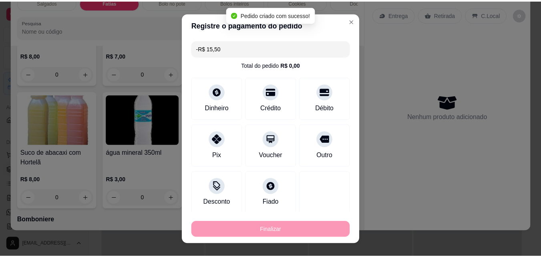
scroll to position [2165, 0]
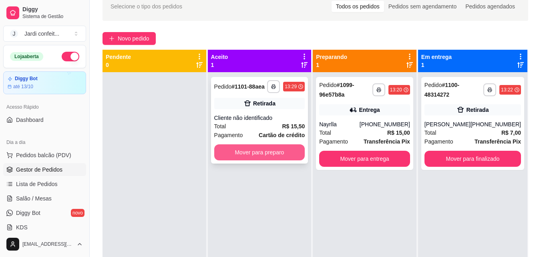
click at [228, 153] on button "Mover para preparo" at bounding box center [259, 152] width 91 height 16
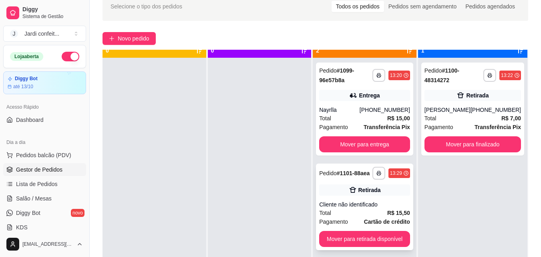
scroll to position [22, 0]
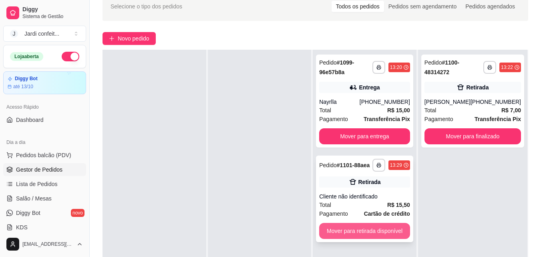
click at [369, 227] on button "Mover para retirada disponível" at bounding box center [364, 231] width 91 height 16
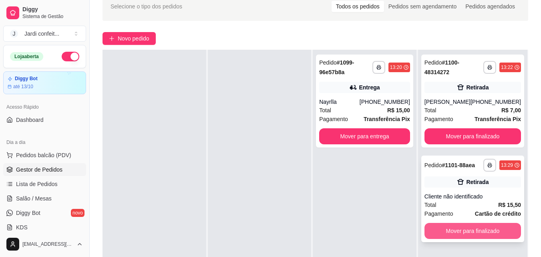
click at [433, 227] on button "Mover para finalizado" at bounding box center [472, 231] width 97 height 16
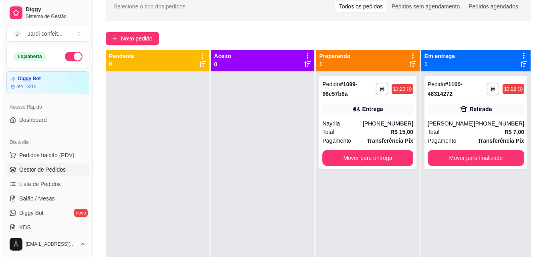
scroll to position [0, 0]
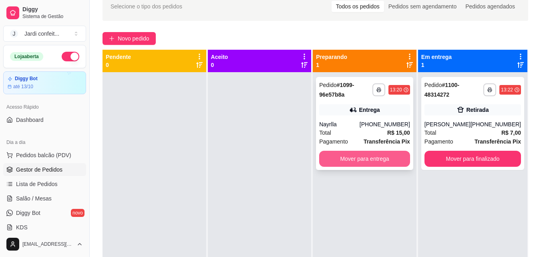
click at [372, 164] on button "Mover para entrega" at bounding box center [364, 159] width 91 height 16
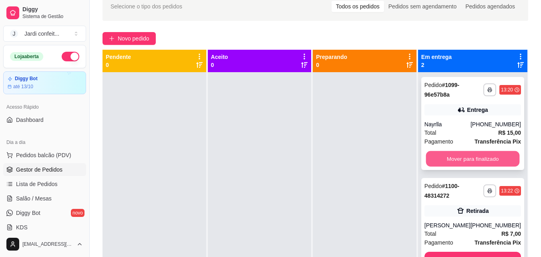
click at [477, 160] on button "Mover para finalizado" at bounding box center [473, 159] width 94 height 16
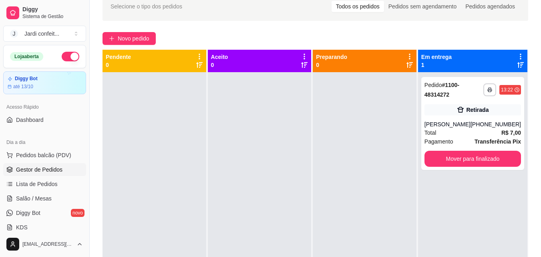
click at [127, 32] on div "**********" at bounding box center [315, 151] width 451 height 329
click at [130, 40] on span "Novo pedido" at bounding box center [134, 38] width 32 height 9
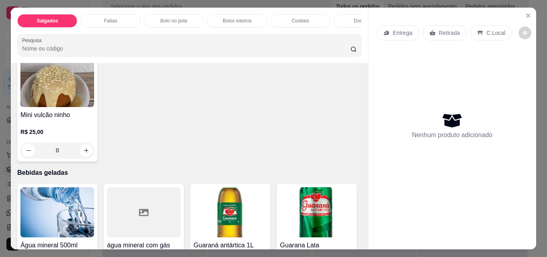
scroll to position [1562, 0]
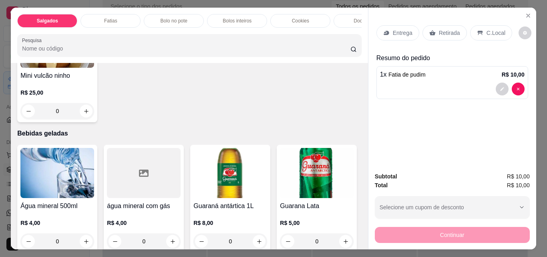
type input "1"
click at [394, 33] on p "Entrega" at bounding box center [403, 33] width 20 height 8
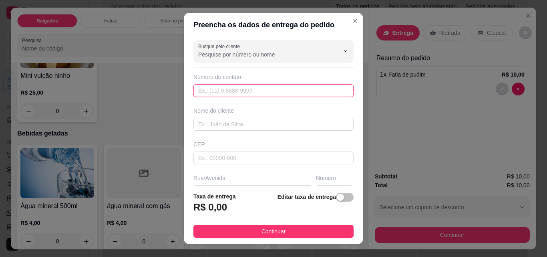
click at [217, 92] on input "text" at bounding box center [273, 90] width 160 height 13
type input "[PHONE_NUMBER]"
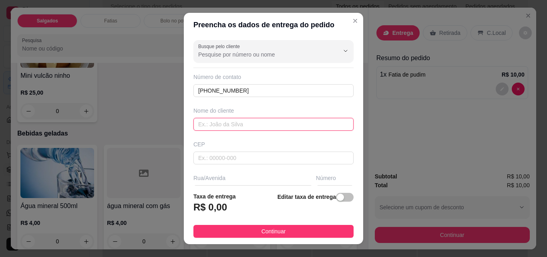
click at [242, 119] on input "text" at bounding box center [273, 124] width 160 height 13
type input "[PERSON_NAME]"
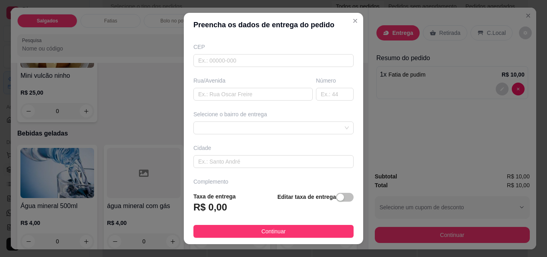
scroll to position [120, 0]
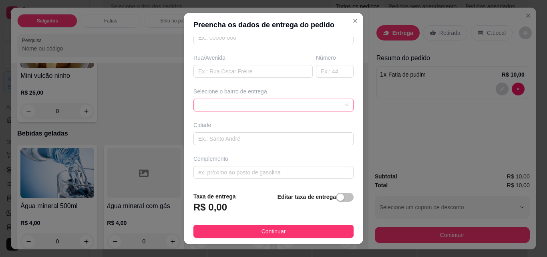
click at [251, 100] on div at bounding box center [273, 105] width 160 height 13
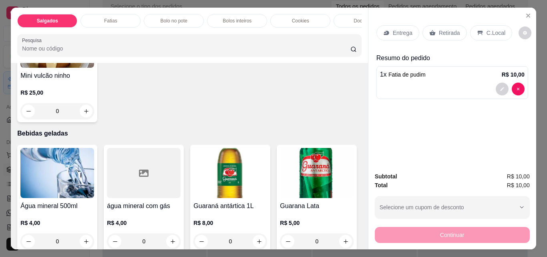
click at [387, 22] on div "Entrega Retirada C.Local" at bounding box center [452, 33] width 152 height 28
click at [393, 29] on p "Entrega" at bounding box center [403, 33] width 20 height 8
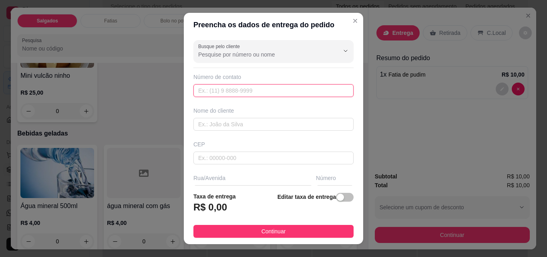
click at [237, 91] on input "text" at bounding box center [273, 90] width 160 height 13
type input "[PHONE_NUMBER]"
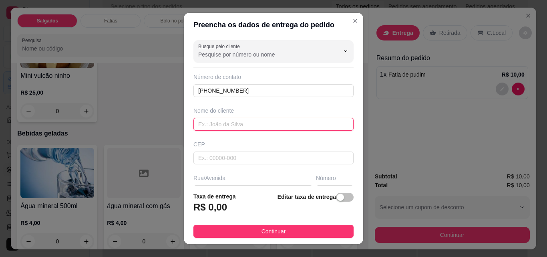
click at [235, 121] on input "text" at bounding box center [273, 124] width 160 height 13
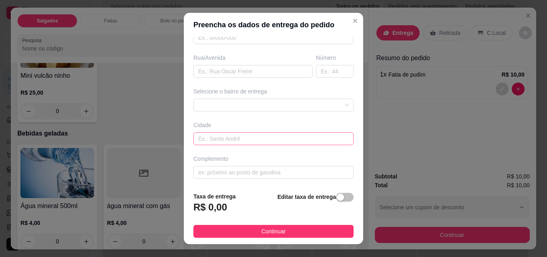
type input "[PERSON_NAME]"
click at [246, 140] on input "text" at bounding box center [273, 138] width 160 height 13
click at [227, 172] on input "text" at bounding box center [273, 172] width 160 height 13
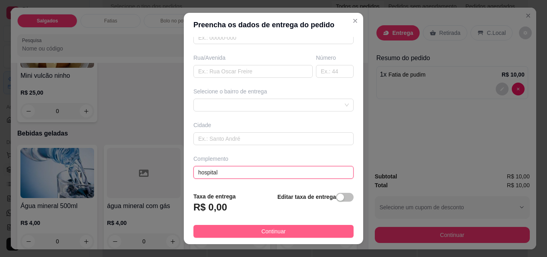
type input "hospital"
click at [237, 235] on button "Continuar" at bounding box center [273, 231] width 160 height 13
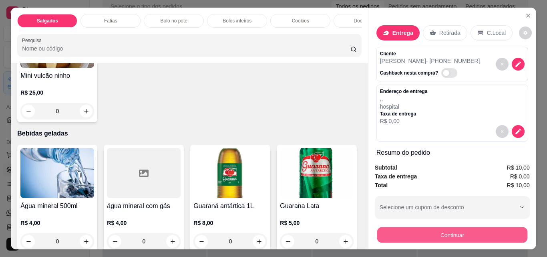
click at [475, 230] on button "Continuar" at bounding box center [452, 235] width 150 height 16
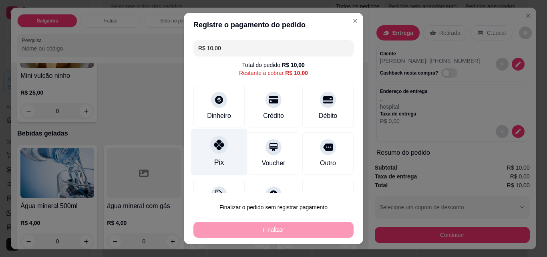
click at [211, 150] on div at bounding box center [219, 145] width 18 height 18
type input "R$ 0,00"
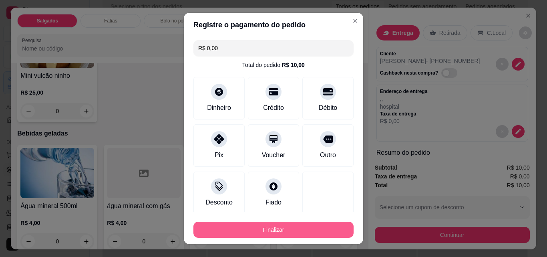
click at [282, 228] on button "Finalizar" at bounding box center [273, 229] width 160 height 16
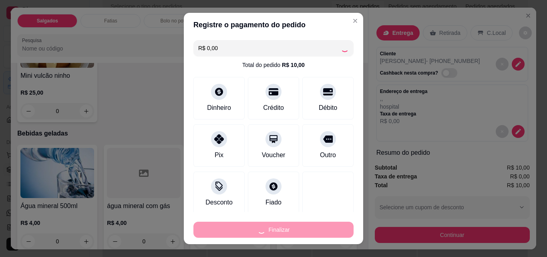
type input "0"
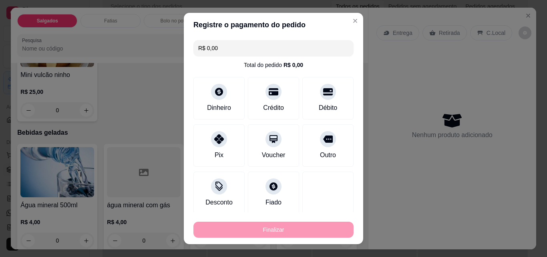
type input "-R$ 10,00"
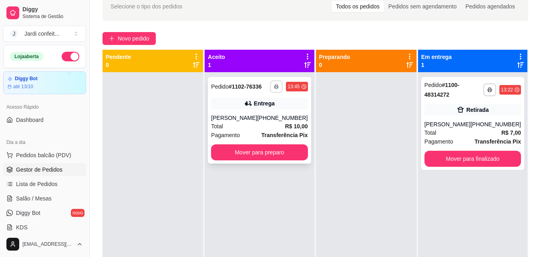
click at [275, 90] on button "button" at bounding box center [276, 86] width 12 height 12
click at [272, 114] on button "Impressora" at bounding box center [252, 114] width 56 height 12
click at [260, 157] on button "Mover para preparo" at bounding box center [259, 152] width 97 height 16
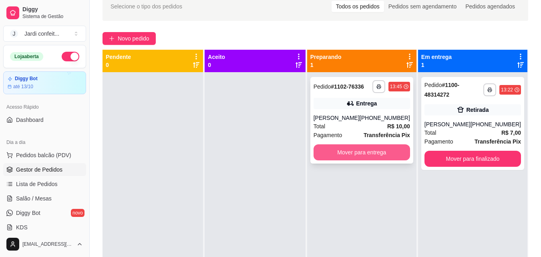
click at [386, 155] on button "Mover para entrega" at bounding box center [362, 152] width 97 height 16
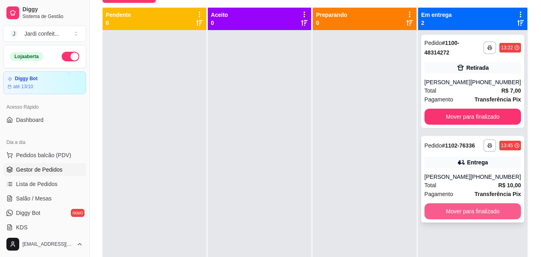
click at [471, 213] on button "Mover para finalizado" at bounding box center [472, 211] width 97 height 16
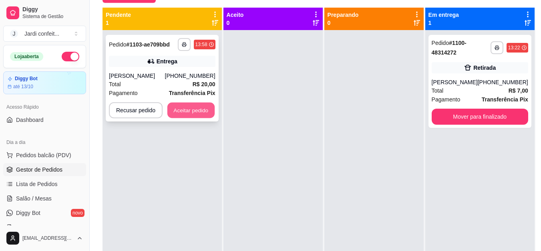
click at [189, 105] on button "Aceitar pedido" at bounding box center [190, 111] width 47 height 16
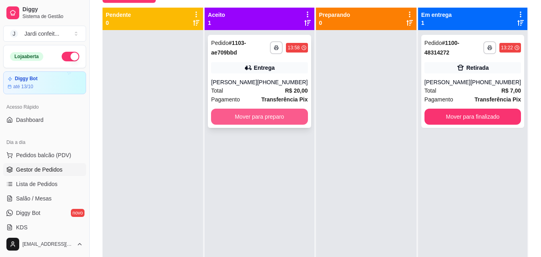
click at [262, 120] on button "Mover para preparo" at bounding box center [259, 117] width 97 height 16
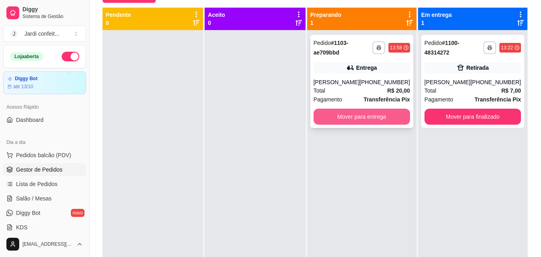
click at [371, 115] on button "Mover para entrega" at bounding box center [362, 117] width 97 height 16
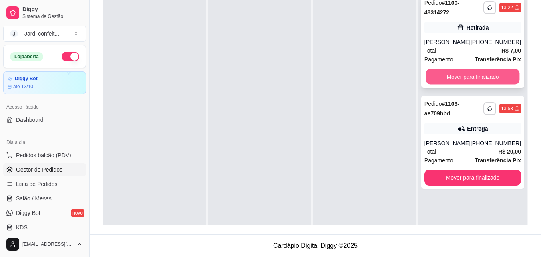
click at [467, 77] on button "Mover para finalizado" at bounding box center [473, 77] width 94 height 16
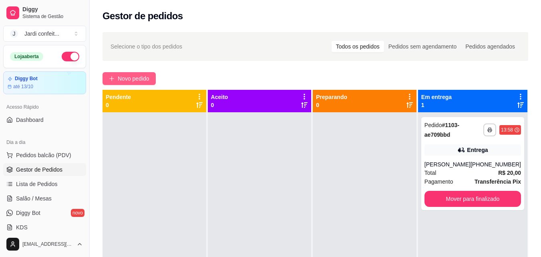
click at [139, 76] on span "Novo pedido" at bounding box center [134, 78] width 32 height 9
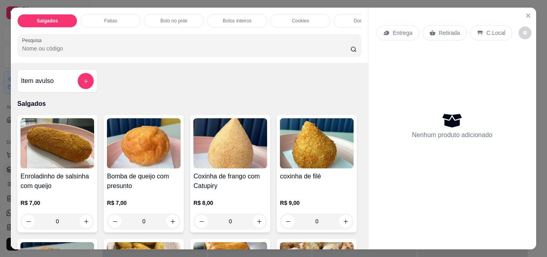
scroll to position [40, 0]
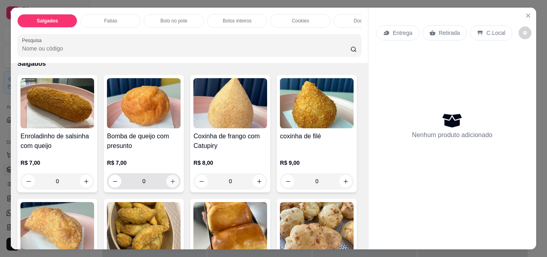
click at [172, 180] on button "increase-product-quantity" at bounding box center [172, 181] width 13 height 13
type input "1"
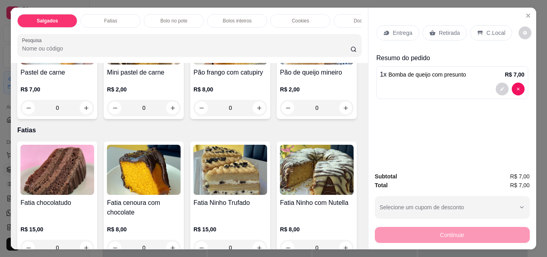
scroll to position [280, 0]
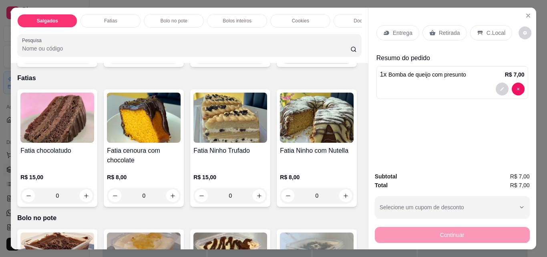
click at [340, 62] on button "increase-product-quantity" at bounding box center [346, 56] width 12 height 12
type input "1"
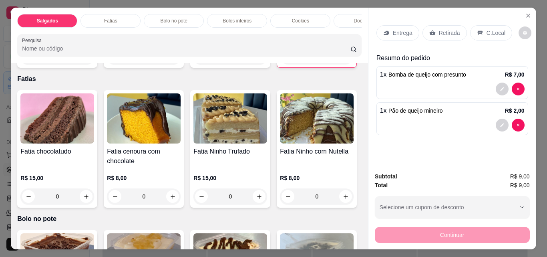
click at [452, 29] on p "Retirada" at bounding box center [449, 33] width 21 height 8
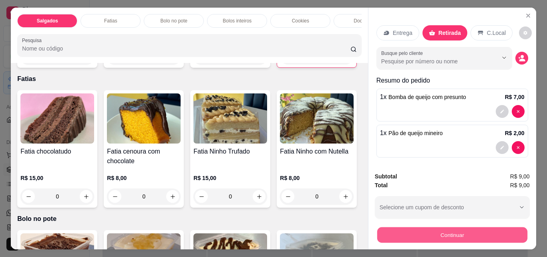
click at [430, 233] on button "Continuar" at bounding box center [452, 235] width 150 height 16
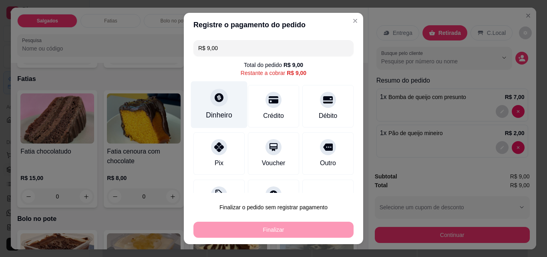
click at [214, 98] on icon at bounding box center [219, 97] width 10 height 10
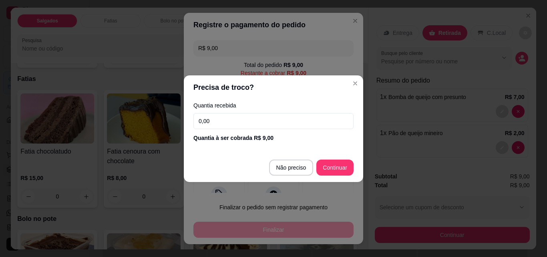
click at [260, 118] on input "0,00" at bounding box center [273, 121] width 160 height 16
type input "9,00"
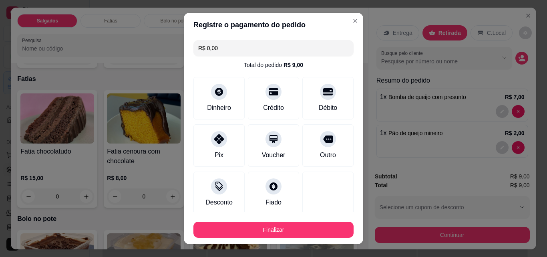
type input "R$ 0,00"
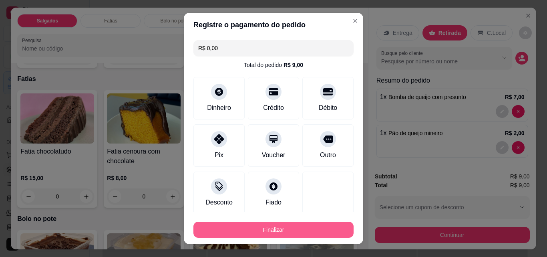
click at [302, 228] on button "Finalizar" at bounding box center [273, 229] width 160 height 16
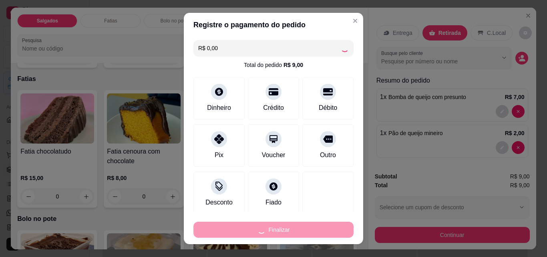
type input "0"
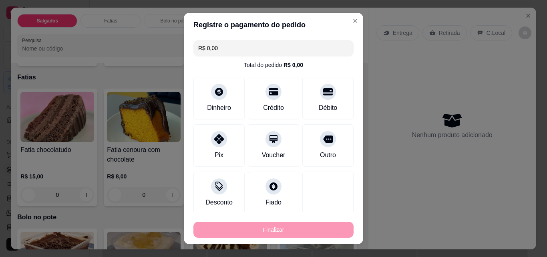
type input "-R$ 9,00"
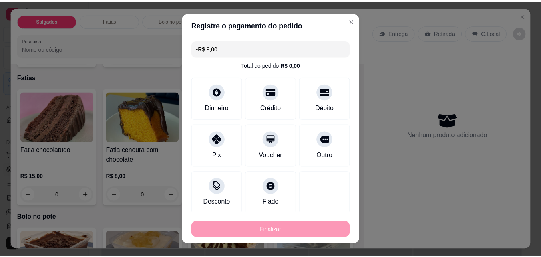
scroll to position [279, 0]
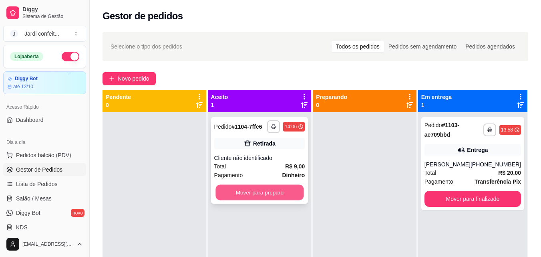
click at [275, 196] on button "Mover para preparo" at bounding box center [259, 193] width 88 height 16
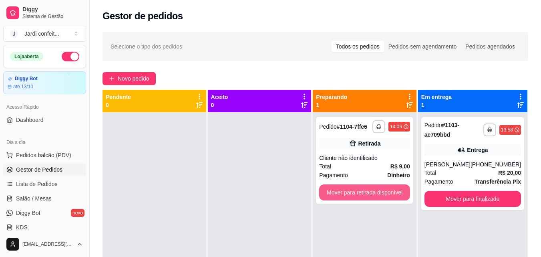
click at [354, 190] on button "Mover para retirada disponível" at bounding box center [364, 192] width 91 height 16
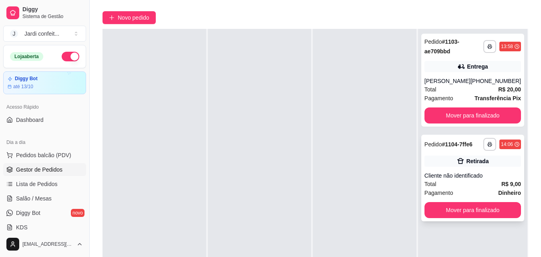
scroll to position [80, 0]
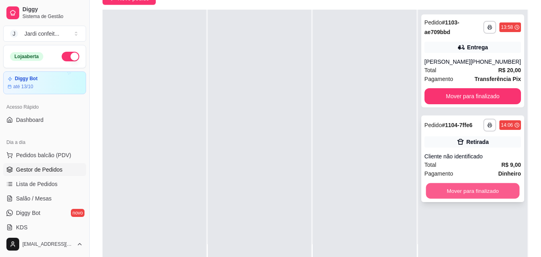
click at [469, 187] on button "Mover para finalizado" at bounding box center [473, 191] width 94 height 16
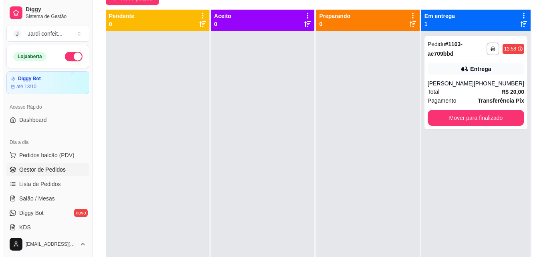
scroll to position [0, 0]
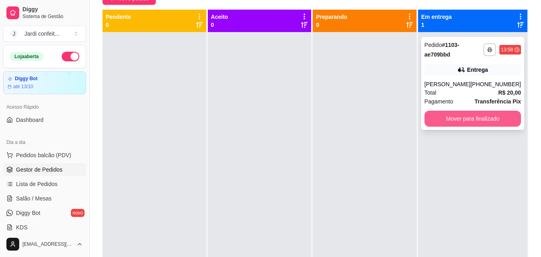
click at [490, 120] on button "Mover para finalizado" at bounding box center [472, 119] width 97 height 16
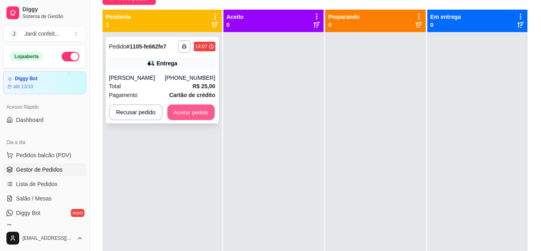
click at [198, 113] on button "Aceitar pedido" at bounding box center [190, 113] width 47 height 16
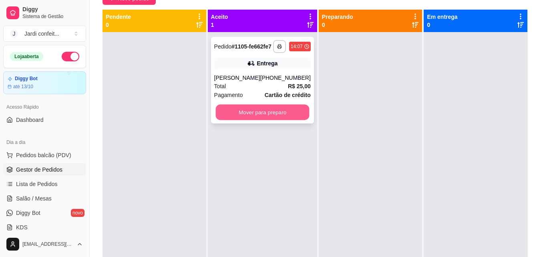
click at [263, 118] on button "Mover para preparo" at bounding box center [262, 113] width 94 height 16
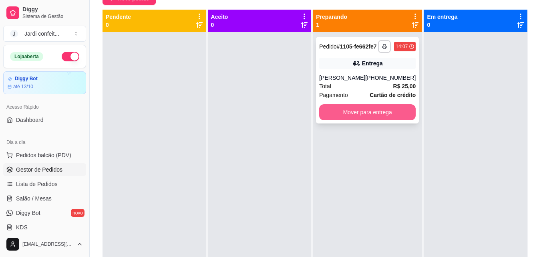
click at [374, 120] on button "Mover para entrega" at bounding box center [367, 112] width 97 height 16
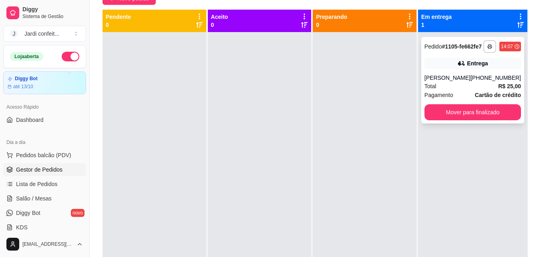
click at [481, 90] on div "Total R$ 25,00" at bounding box center [472, 86] width 97 height 9
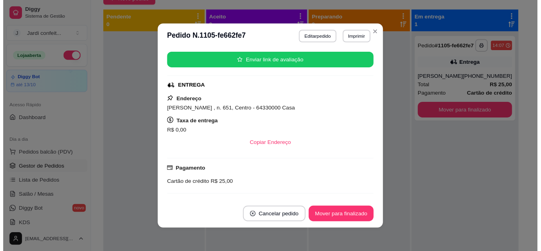
scroll to position [80, 0]
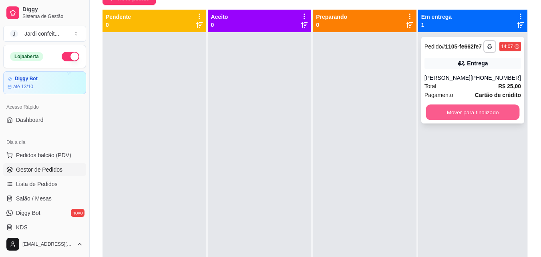
click at [461, 120] on button "Mover para finalizado" at bounding box center [473, 113] width 94 height 16
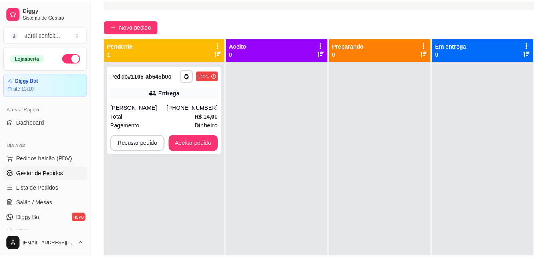
scroll to position [40, 0]
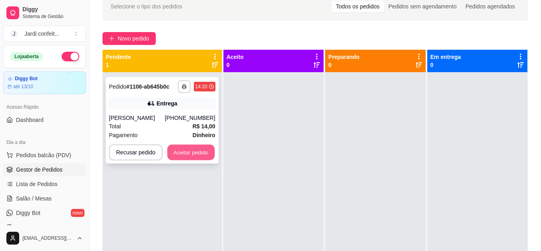
click at [187, 158] on button "Aceitar pedido" at bounding box center [190, 153] width 47 height 16
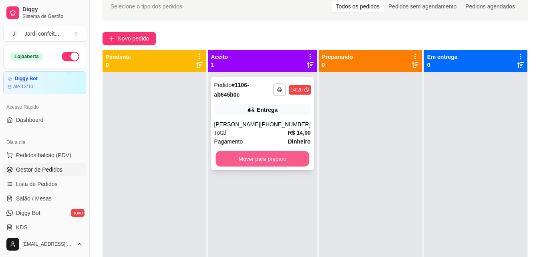
click at [237, 160] on button "Mover para preparo" at bounding box center [262, 159] width 94 height 16
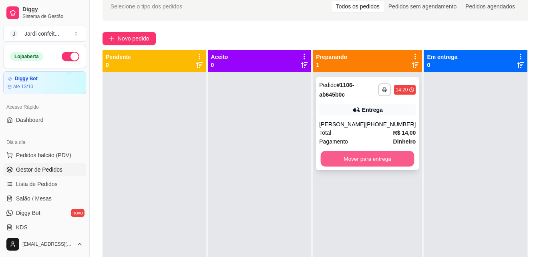
click at [386, 155] on button "Mover para entrega" at bounding box center [368, 159] width 94 height 16
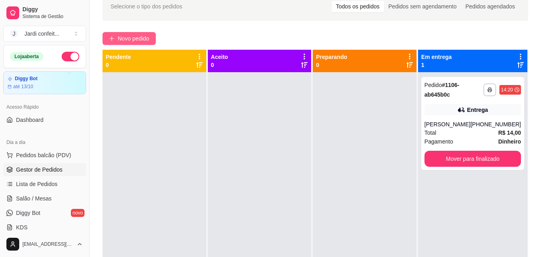
click at [154, 37] on button "Novo pedido" at bounding box center [129, 38] width 53 height 13
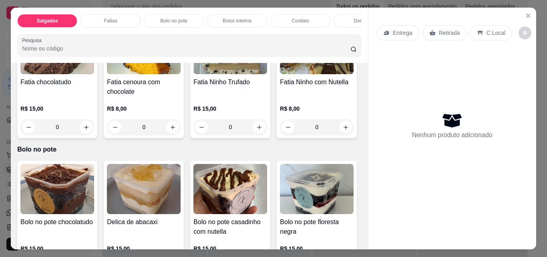
scroll to position [400, 0]
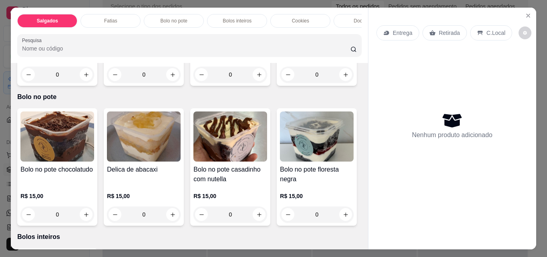
click at [111, 18] on p "Fatias" at bounding box center [110, 21] width 13 height 6
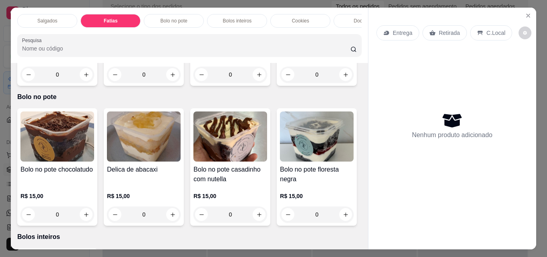
scroll to position [21, 0]
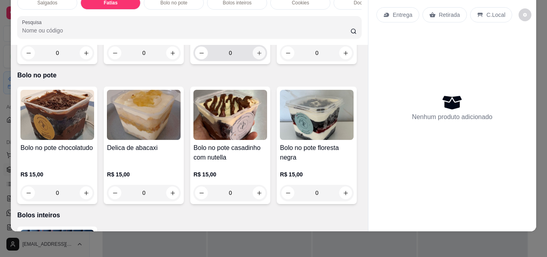
click at [260, 59] on button "increase-product-quantity" at bounding box center [259, 52] width 13 height 13
type input "1"
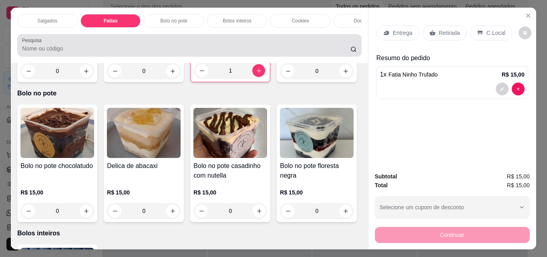
scroll to position [0, 0]
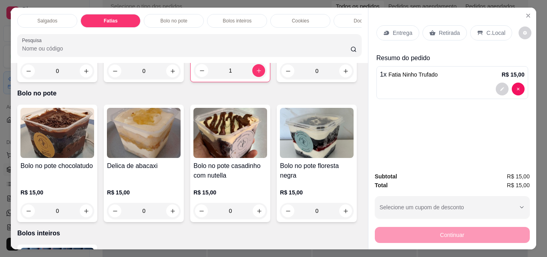
click at [175, 20] on p "Bolo no pote" at bounding box center [174, 21] width 27 height 6
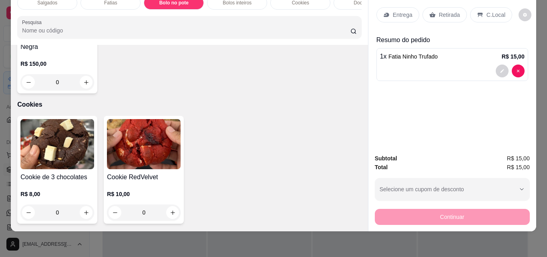
scroll to position [698, 0]
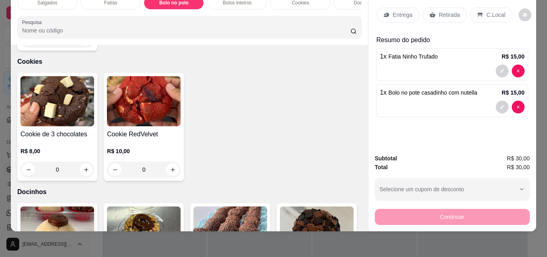
type input "1"
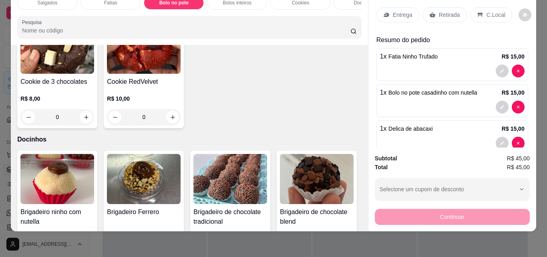
scroll to position [778, 0]
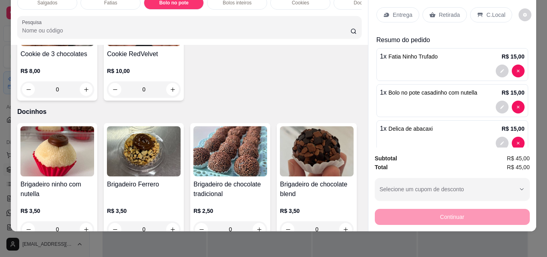
type input "1"
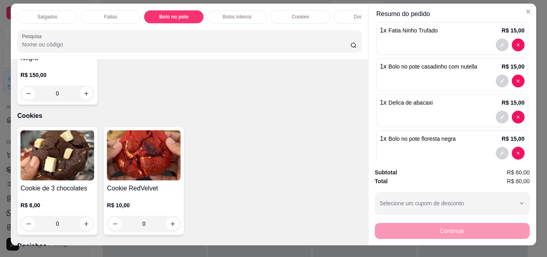
scroll to position [0, 0]
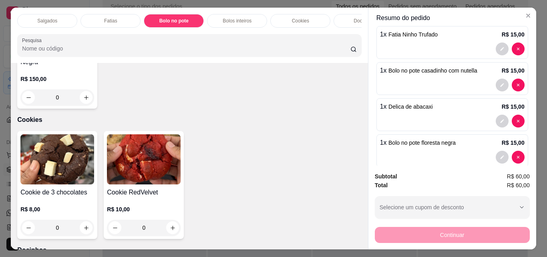
drag, startPoint x: 53, startPoint y: 13, endPoint x: 64, endPoint y: 29, distance: 19.4
click at [53, 15] on div "Salgados" at bounding box center [47, 21] width 60 height 14
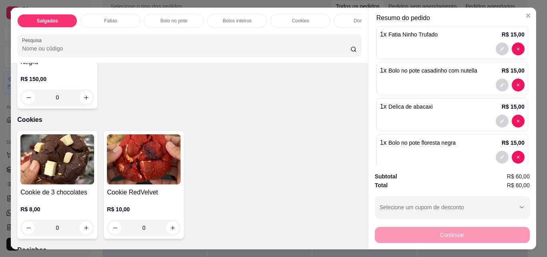
scroll to position [21, 0]
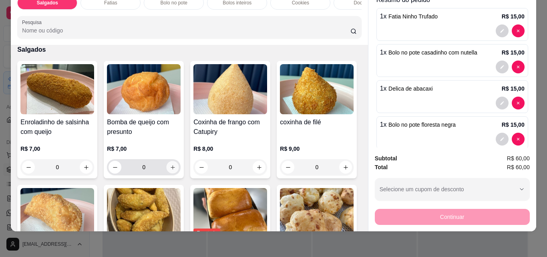
click at [173, 167] on button "increase-product-quantity" at bounding box center [173, 167] width 12 height 12
type input "1"
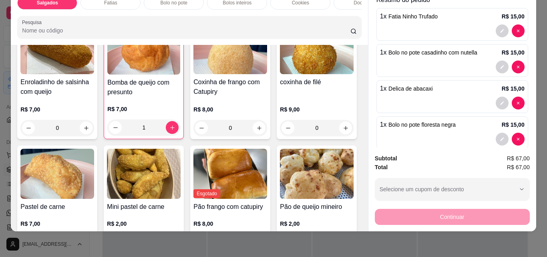
scroll to position [116, 0]
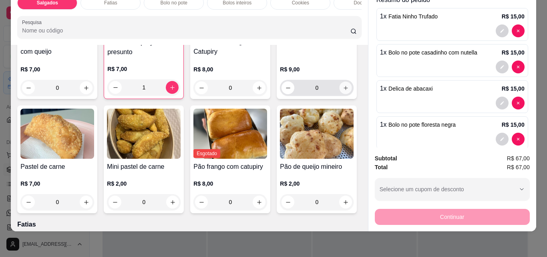
click at [343, 91] on icon "increase-product-quantity" at bounding box center [346, 88] width 6 height 6
type input "1"
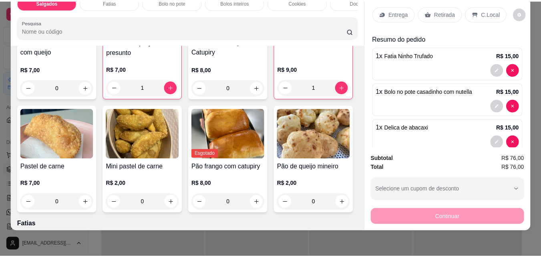
scroll to position [0, 0]
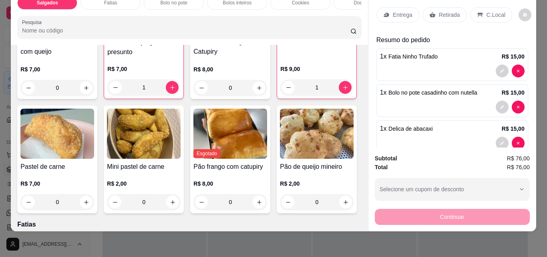
click at [439, 11] on p "Retirada" at bounding box center [449, 15] width 21 height 8
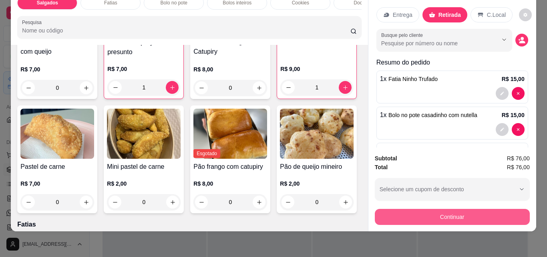
click at [400, 213] on button "Continuar" at bounding box center [452, 217] width 155 height 16
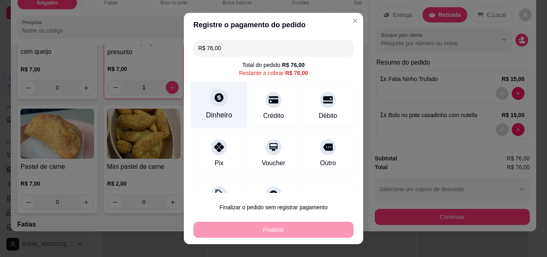
click at [221, 113] on div "Dinheiro" at bounding box center [219, 115] width 26 height 10
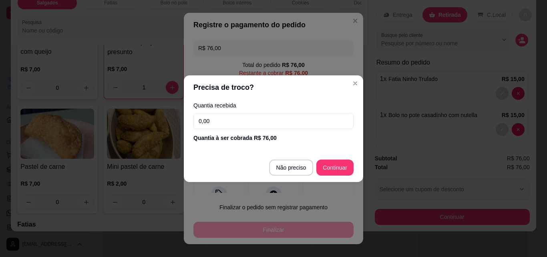
click at [265, 118] on input "0,00" at bounding box center [273, 121] width 160 height 16
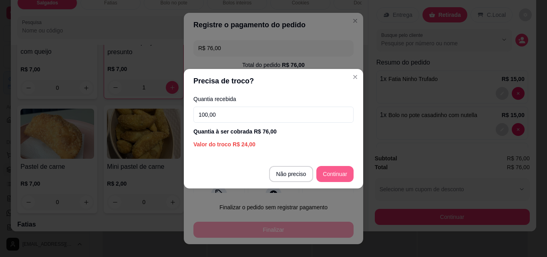
type input "100,00"
type input "R$ 0,00"
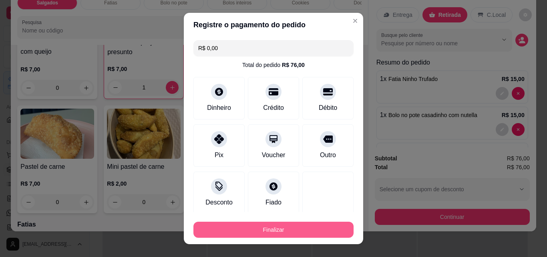
click at [292, 234] on button "Finalizar" at bounding box center [273, 229] width 160 height 16
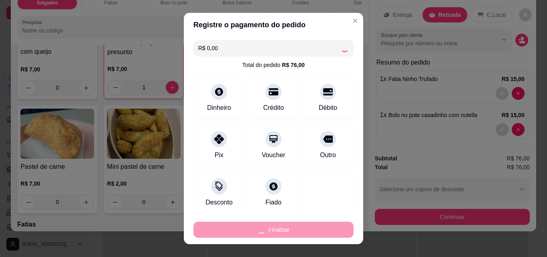
type input "0"
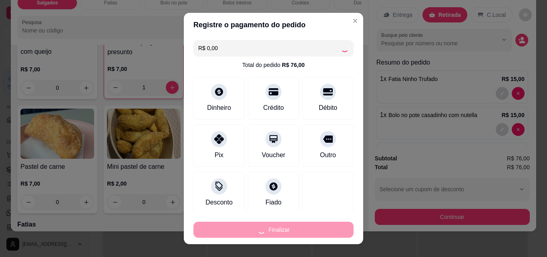
type input "0"
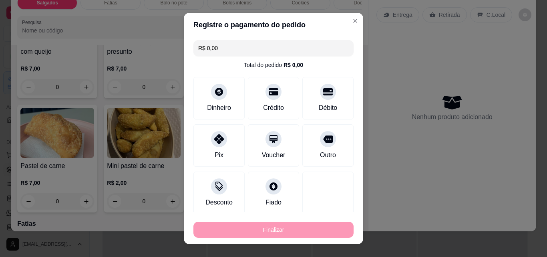
type input "-R$ 76,00"
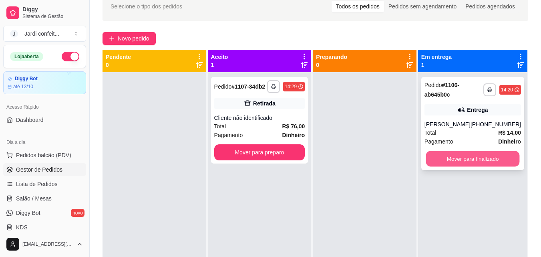
click at [459, 165] on button "Mover para finalizado" at bounding box center [473, 159] width 94 height 16
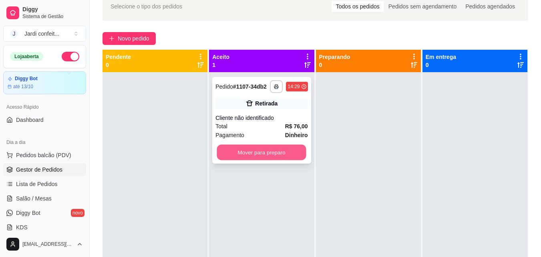
click at [262, 156] on button "Mover para preparo" at bounding box center [261, 153] width 89 height 16
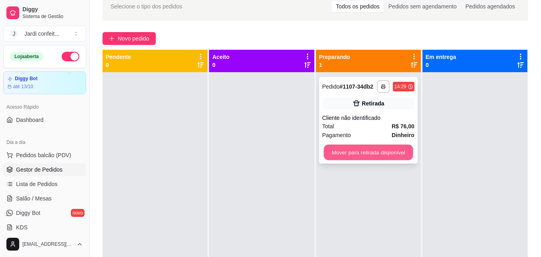
click at [342, 155] on button "Mover para retirada disponível" at bounding box center [368, 153] width 89 height 16
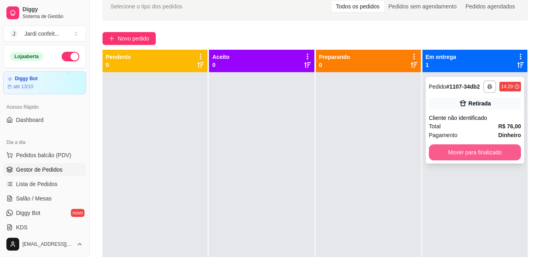
click at [471, 152] on button "Mover para finalizado" at bounding box center [475, 152] width 92 height 16
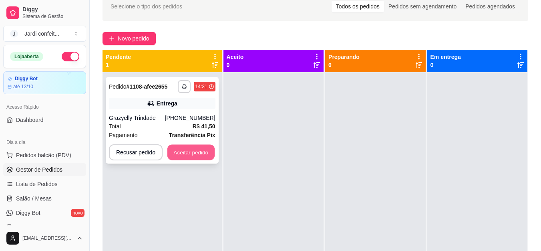
click at [188, 148] on button "Aceitar pedido" at bounding box center [190, 153] width 47 height 16
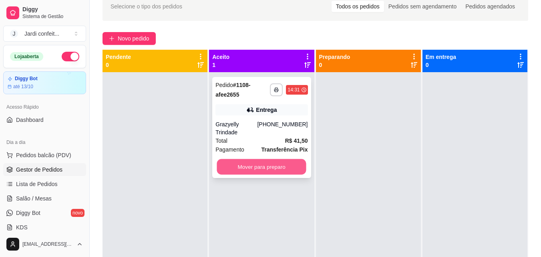
click at [276, 159] on button "Mover para preparo" at bounding box center [261, 167] width 89 height 16
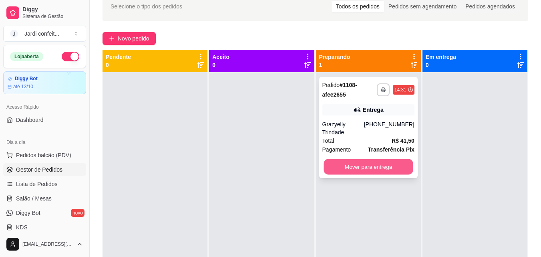
click at [364, 164] on button "Mover para entrega" at bounding box center [368, 167] width 89 height 16
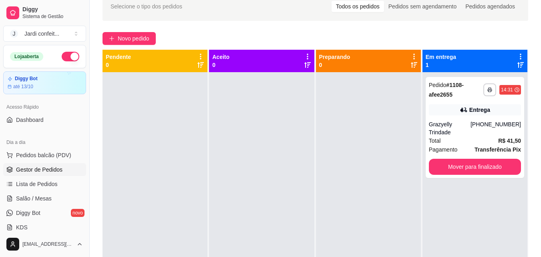
click at [365, 161] on div at bounding box center [368, 200] width 105 height 257
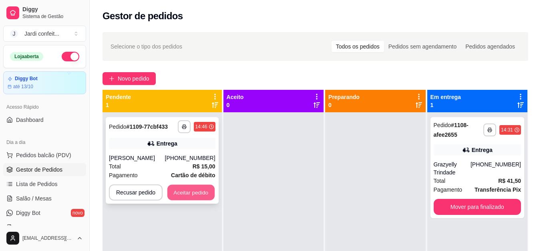
click at [203, 195] on button "Aceitar pedido" at bounding box center [190, 193] width 47 height 16
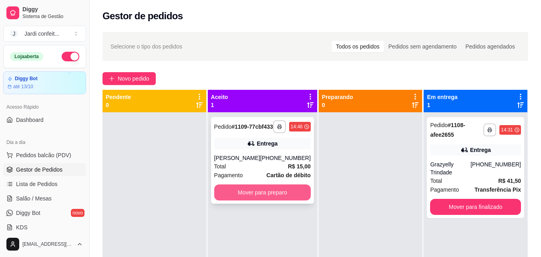
click at [265, 200] on button "Mover para preparo" at bounding box center [262, 192] width 97 height 16
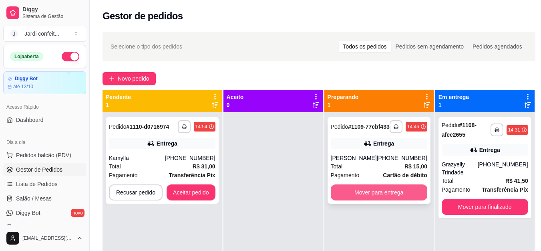
click at [387, 200] on button "Mover para entrega" at bounding box center [379, 192] width 97 height 16
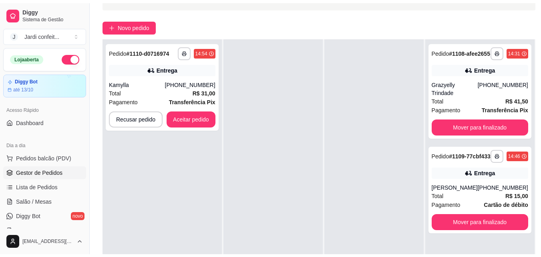
scroll to position [80, 0]
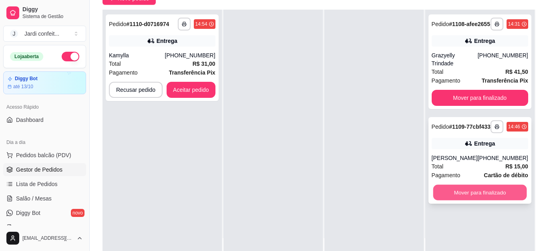
click at [488, 199] on button "Mover para finalizado" at bounding box center [480, 193] width 94 height 16
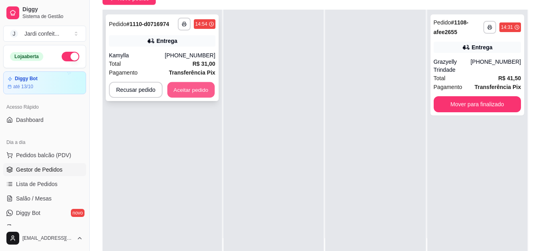
click at [203, 88] on button "Aceitar pedido" at bounding box center [190, 90] width 47 height 16
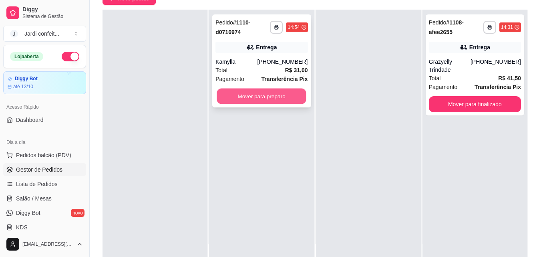
click at [239, 97] on button "Mover para preparo" at bounding box center [261, 96] width 89 height 16
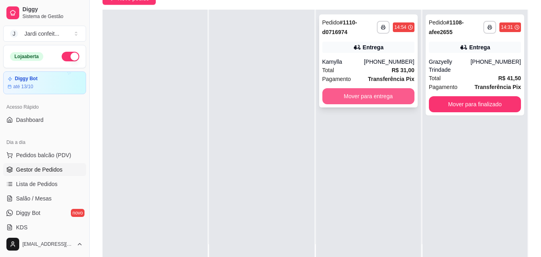
click at [384, 94] on button "Mover para entrega" at bounding box center [368, 96] width 92 height 16
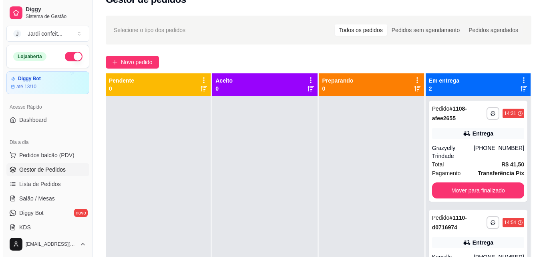
scroll to position [0, 0]
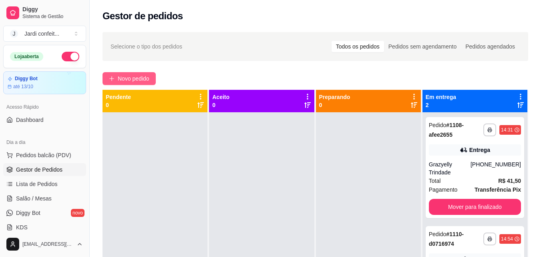
click at [144, 80] on span "Novo pedido" at bounding box center [134, 78] width 32 height 9
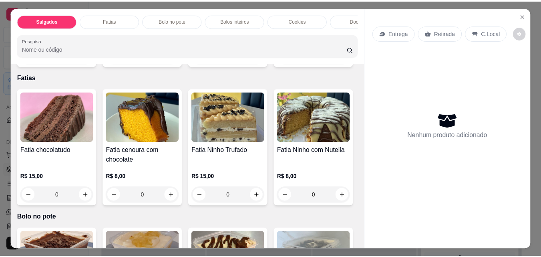
scroll to position [160, 0]
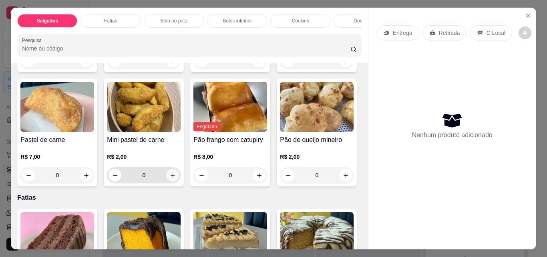
click at [176, 178] on icon "increase-product-quantity" at bounding box center [173, 175] width 6 height 6
type input "1"
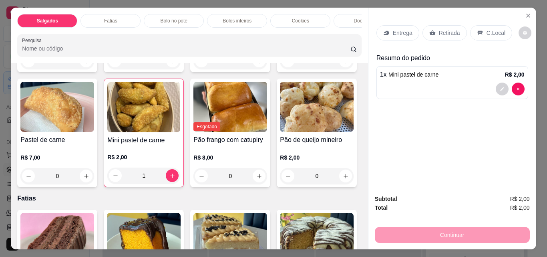
click at [434, 31] on div "Retirada" at bounding box center [444, 32] width 44 height 15
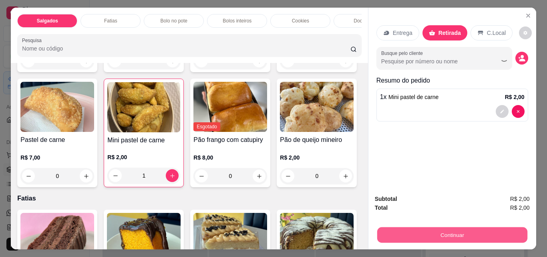
click at [422, 230] on button "Continuar" at bounding box center [452, 235] width 150 height 16
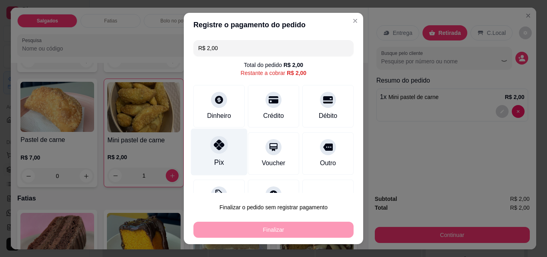
click at [231, 153] on div "Pix" at bounding box center [219, 152] width 56 height 47
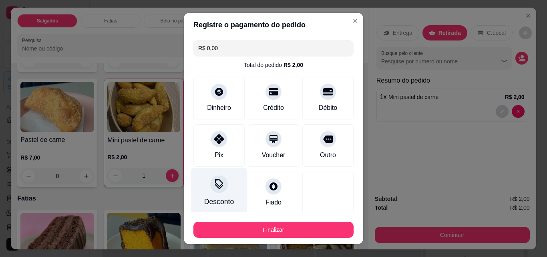
type input "R$ 0,00"
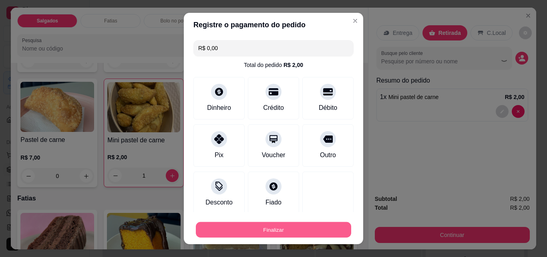
click at [211, 231] on button "Finalizar" at bounding box center [273, 230] width 155 height 16
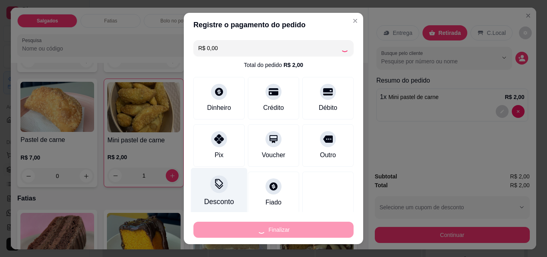
type input "0"
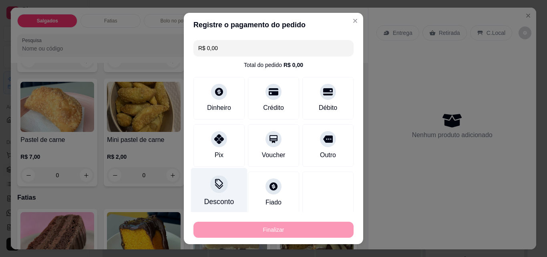
type input "-R$ 2,00"
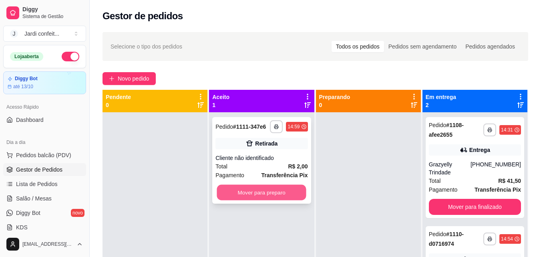
click at [239, 193] on button "Mover para preparo" at bounding box center [261, 193] width 89 height 16
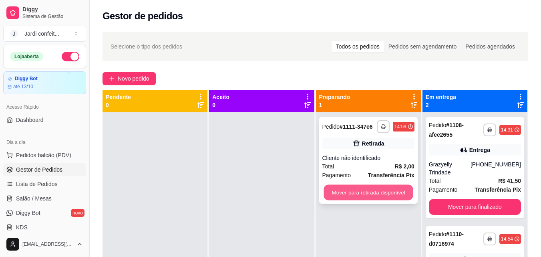
click at [364, 195] on button "Mover para retirada disponível" at bounding box center [368, 193] width 89 height 16
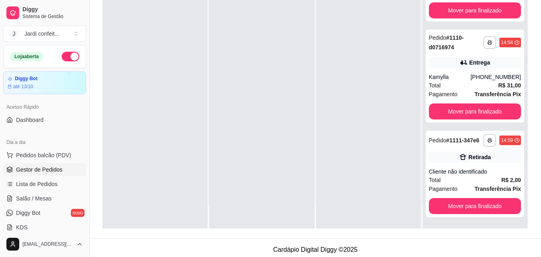
scroll to position [122, 0]
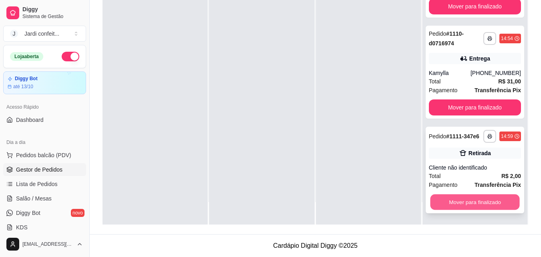
click at [435, 200] on button "Mover para finalizado" at bounding box center [474, 202] width 89 height 16
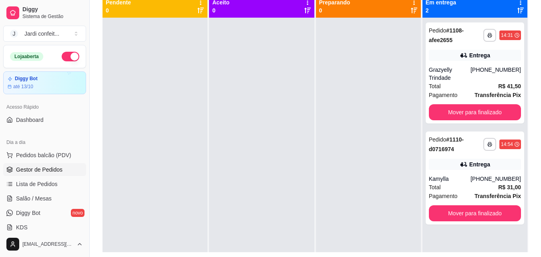
scroll to position [82, 0]
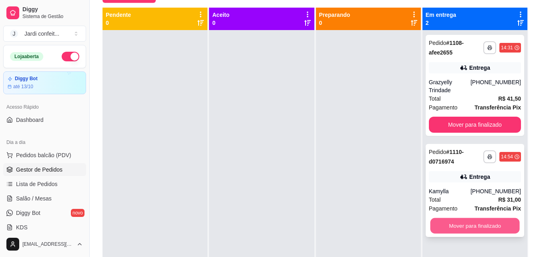
click at [442, 218] on button "Mover para finalizado" at bounding box center [474, 226] width 89 height 16
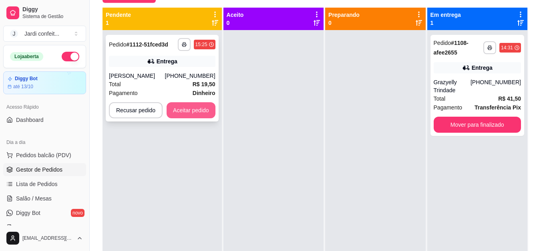
click at [211, 112] on button "Aceitar pedido" at bounding box center [191, 110] width 49 height 16
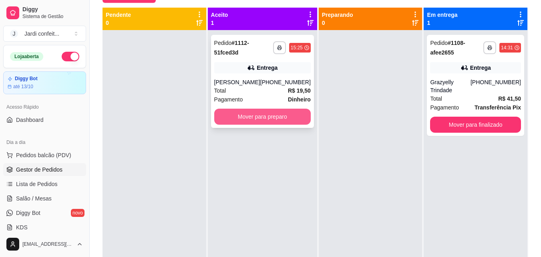
click at [241, 117] on button "Mover para preparo" at bounding box center [262, 117] width 97 height 16
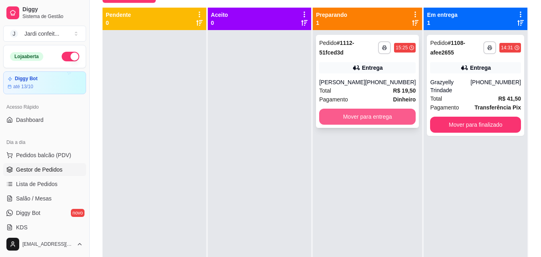
click at [345, 118] on button "Mover para entrega" at bounding box center [367, 117] width 97 height 16
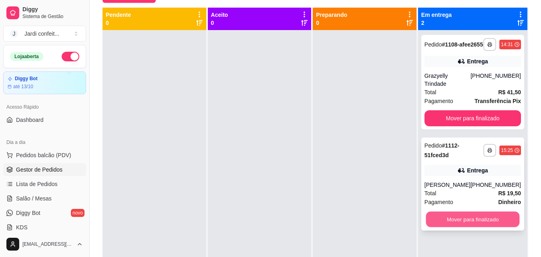
click at [484, 222] on button "Mover para finalizado" at bounding box center [473, 219] width 94 height 16
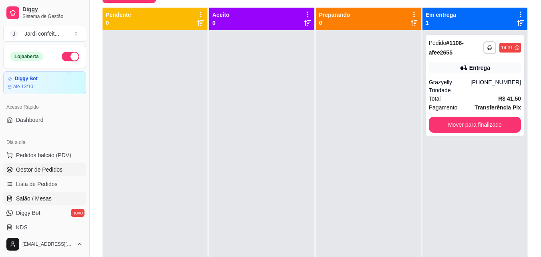
click at [56, 201] on link "Salão / Mesas" at bounding box center [44, 198] width 83 height 13
click at [51, 185] on span "Lista de Pedidos" at bounding box center [37, 184] width 42 height 8
click at [18, 181] on span "Lista de Pedidos" at bounding box center [37, 184] width 42 height 8
